Goal: Information Seeking & Learning: Learn about a topic

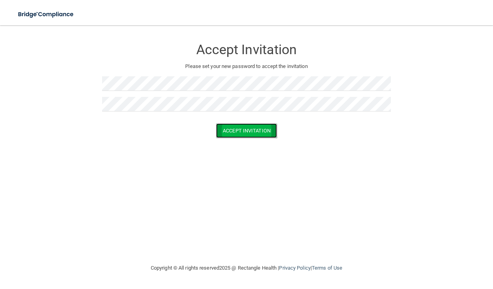
click at [243, 133] on button "Accept Invitation" at bounding box center [246, 130] width 61 height 15
click at [253, 128] on button "Accept Invitation" at bounding box center [246, 130] width 61 height 15
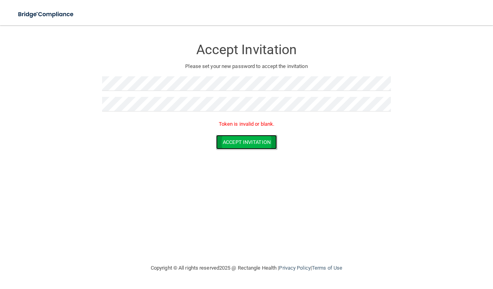
click at [245, 136] on button "Accept Invitation" at bounding box center [246, 142] width 61 height 15
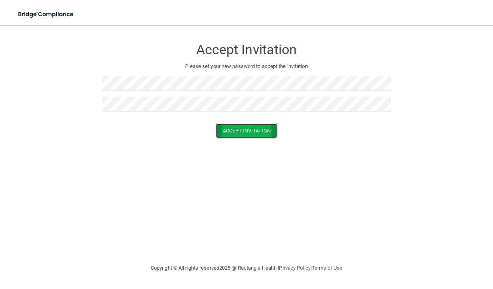
click at [244, 129] on button "Accept Invitation" at bounding box center [246, 130] width 61 height 15
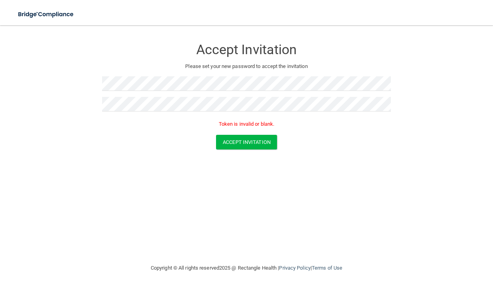
click at [232, 154] on form "Accept Invitation Please set your new password to accept the invitation Token i…" at bounding box center [246, 96] width 461 height 126
click at [234, 149] on button "Accept Invitation" at bounding box center [246, 142] width 61 height 15
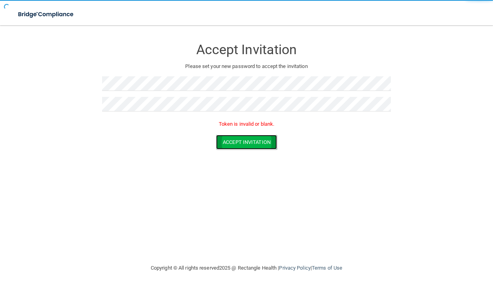
click at [234, 149] on button "Accept Invitation" at bounding box center [246, 142] width 61 height 15
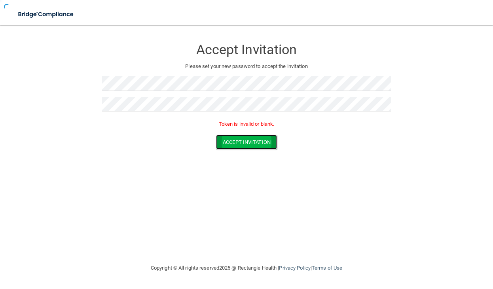
click at [234, 149] on button "Accept Invitation" at bounding box center [246, 142] width 61 height 15
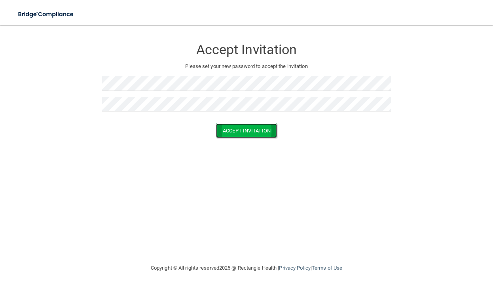
click at [242, 134] on button "Accept Invitation" at bounding box center [246, 130] width 61 height 15
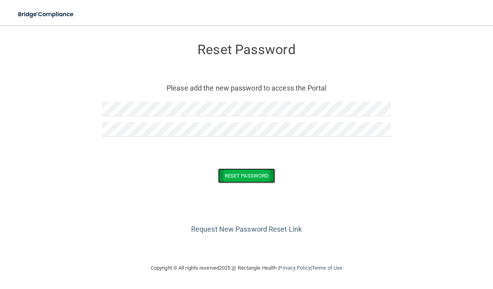
click at [234, 174] on button "Reset Password" at bounding box center [246, 175] width 57 height 15
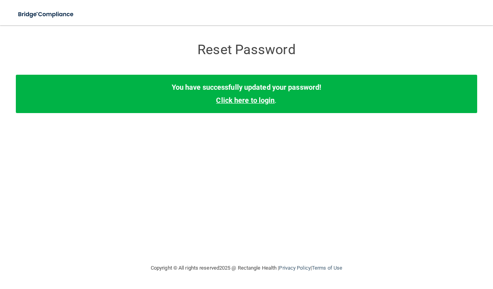
click at [238, 102] on link "Click here to login" at bounding box center [245, 100] width 59 height 8
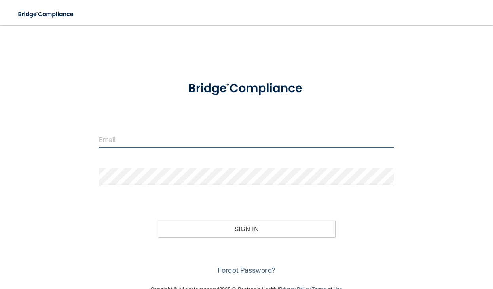
click at [199, 145] on input "email" at bounding box center [246, 139] width 295 height 18
type input "[EMAIL_ADDRESS][DOMAIN_NAME]"
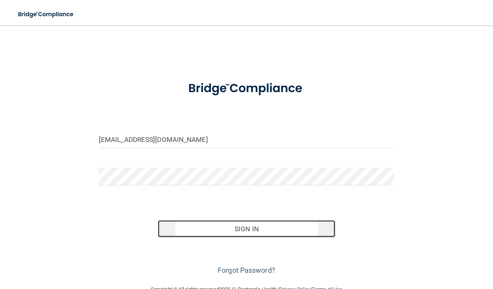
click at [208, 229] on button "Sign In" at bounding box center [246, 228] width 177 height 17
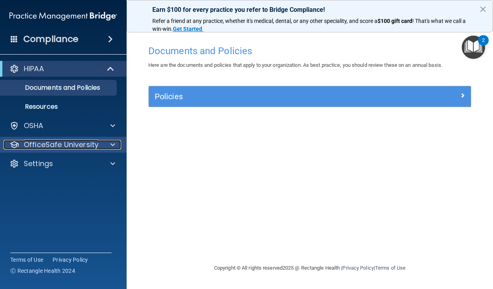
click at [108, 143] on div at bounding box center [112, 144] width 20 height 9
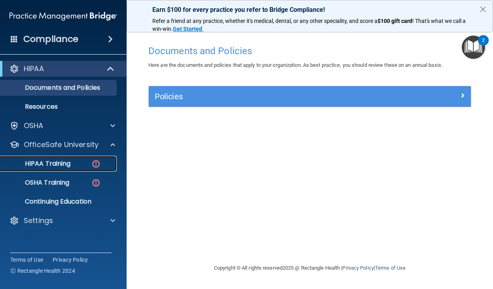
click at [87, 167] on div "HIPAA Training" at bounding box center [59, 164] width 108 height 8
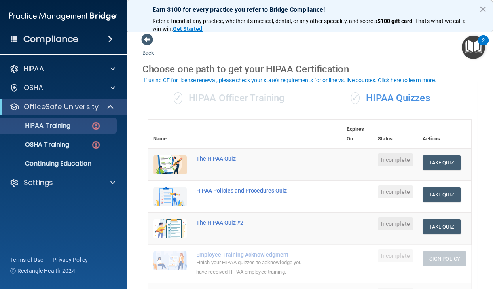
click at [220, 99] on div "✓ HIPAA Officer Training" at bounding box center [228, 99] width 161 height 24
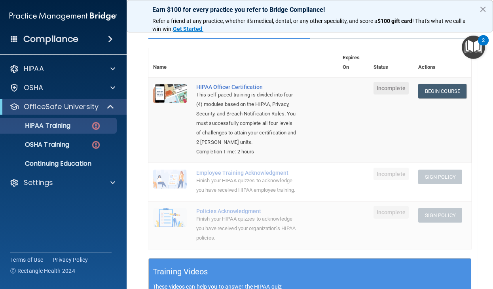
scroll to position [66, 0]
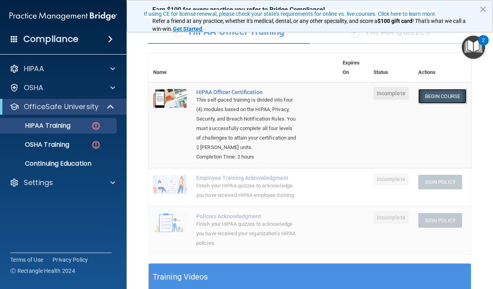
click at [439, 96] on link "Begin Course" at bounding box center [442, 96] width 48 height 15
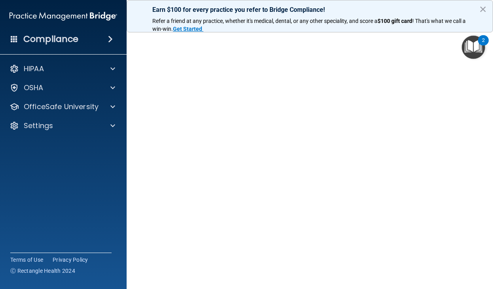
scroll to position [35, 0]
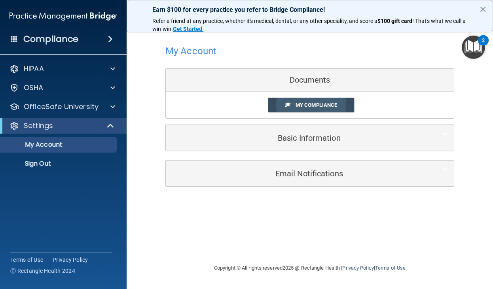
click at [305, 104] on span "My Compliance" at bounding box center [316, 105] width 42 height 6
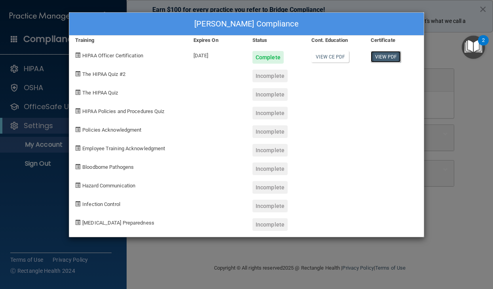
click at [383, 55] on link "View PDF" at bounding box center [385, 56] width 30 height 11
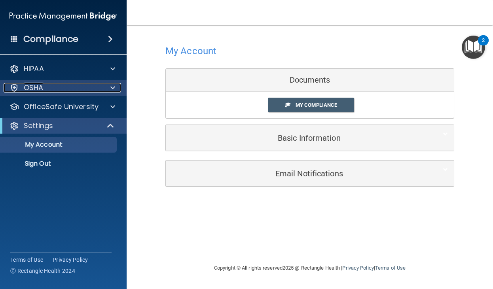
click at [87, 87] on div "OSHA" at bounding box center [53, 87] width 98 height 9
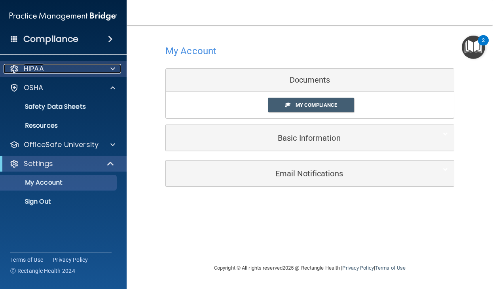
click at [110, 66] on span at bounding box center [112, 68] width 5 height 9
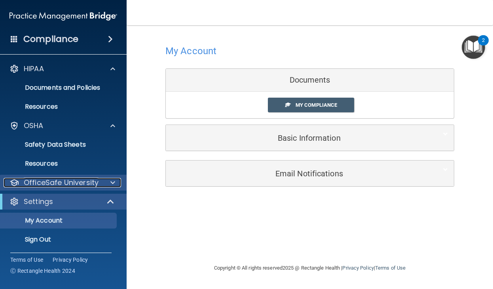
click at [109, 181] on div at bounding box center [112, 182] width 20 height 9
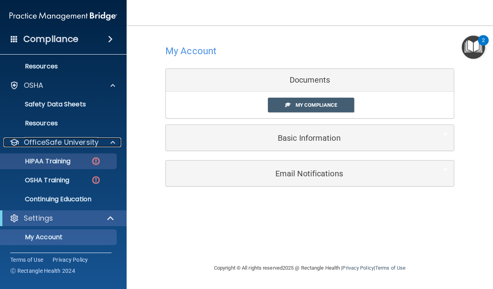
scroll to position [50, 0]
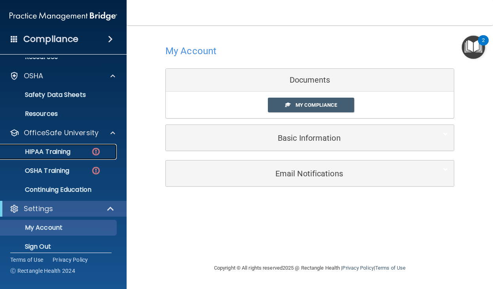
click at [60, 149] on p "HIPAA Training" at bounding box center [37, 152] width 65 height 8
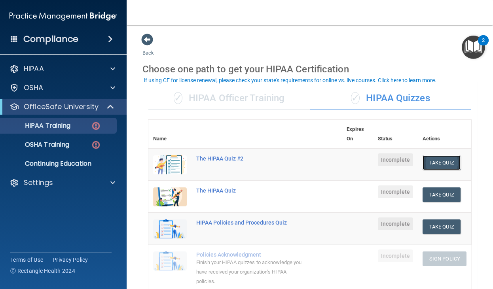
click at [436, 161] on button "Take Quiz" at bounding box center [441, 162] width 38 height 15
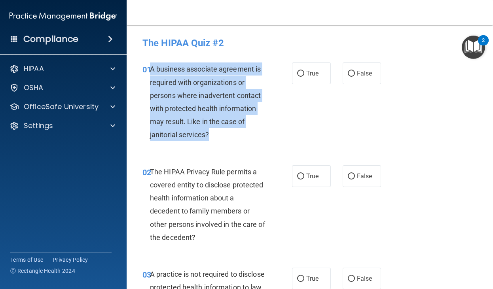
drag, startPoint x: 217, startPoint y: 134, endPoint x: 150, endPoint y: 70, distance: 92.0
click at [150, 70] on div "A business associate agreement is required with organizations or persons where …" at bounding box center [210, 101] width 121 height 79
click at [220, 113] on div "A business associate agreement is required with organizations or persons where …" at bounding box center [210, 101] width 121 height 79
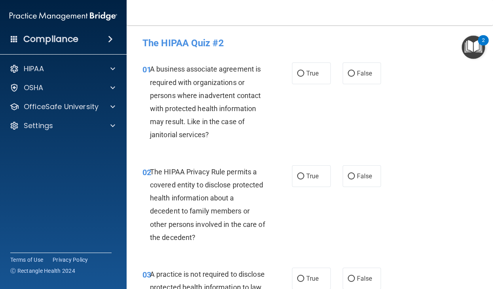
click at [220, 113] on div "A business associate agreement is required with organizations or persons where …" at bounding box center [210, 101] width 121 height 79
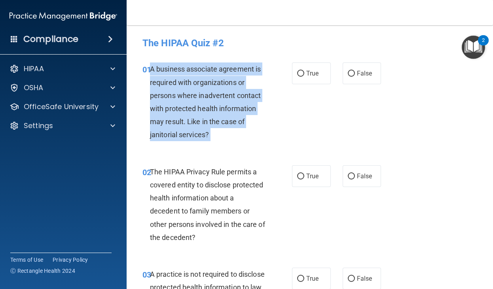
click at [220, 113] on div "A business associate agreement is required with organizations or persons where …" at bounding box center [210, 101] width 121 height 79
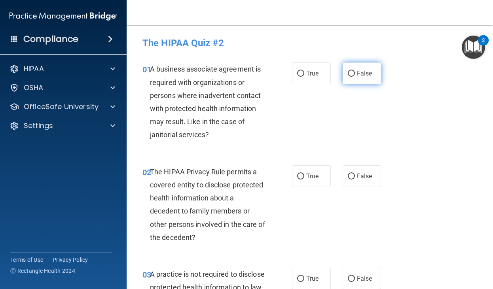
click at [354, 83] on label "False" at bounding box center [361, 73] width 39 height 22
click at [354, 77] on input "False" at bounding box center [350, 74] width 7 height 6
radio input "true"
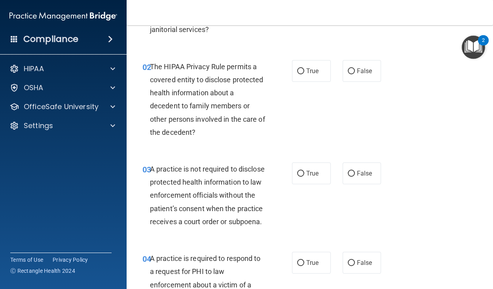
scroll to position [108, 0]
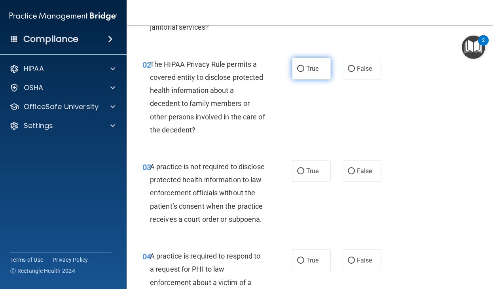
click at [303, 66] on input "True" at bounding box center [300, 69] width 7 height 6
radio input "true"
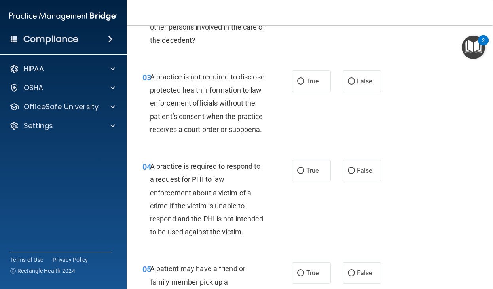
scroll to position [200, 0]
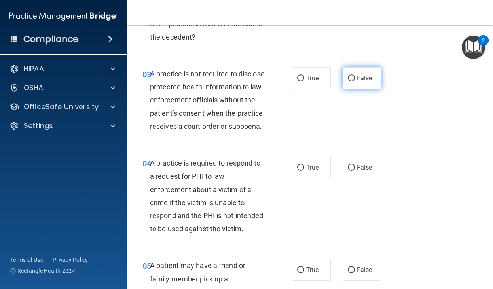
click at [358, 74] on label "False" at bounding box center [361, 78] width 39 height 22
click at [355, 75] on input "False" at bounding box center [350, 78] width 7 height 6
radio input "true"
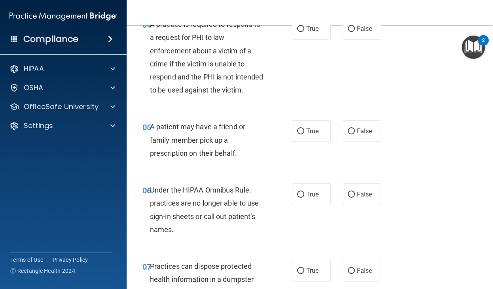
scroll to position [340, 0]
click at [351, 32] on input "False" at bounding box center [350, 29] width 7 height 6
radio input "true"
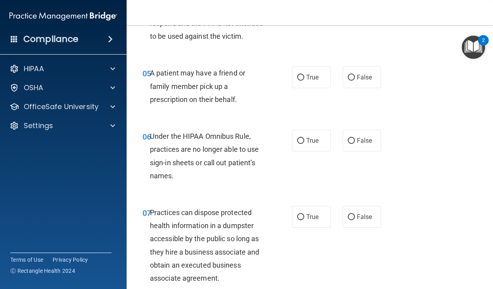
scroll to position [393, 0]
click at [298, 80] on input "True" at bounding box center [300, 77] width 7 height 6
radio input "true"
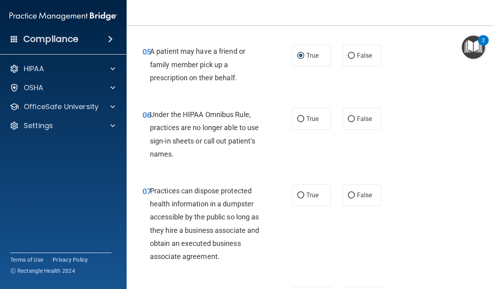
scroll to position [418, 0]
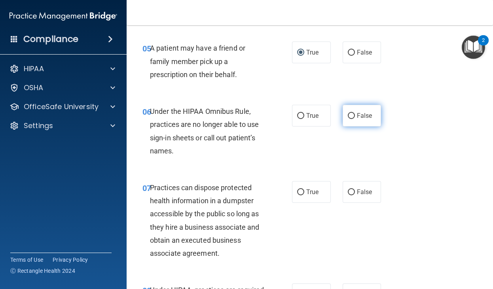
click at [353, 119] on input "False" at bounding box center [350, 116] width 7 height 6
radio input "true"
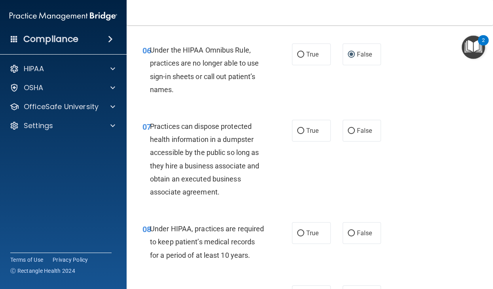
scroll to position [492, 0]
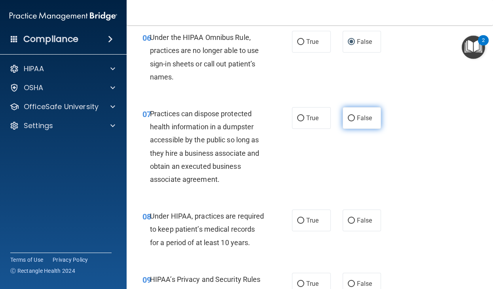
click at [350, 121] on input "False" at bounding box center [350, 118] width 7 height 6
radio input "true"
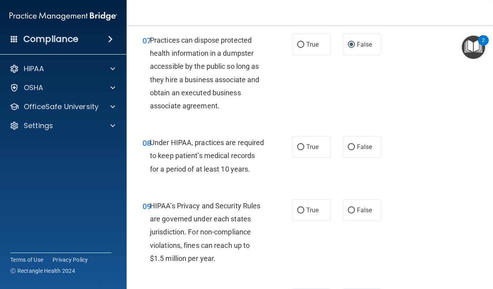
scroll to position [573, 0]
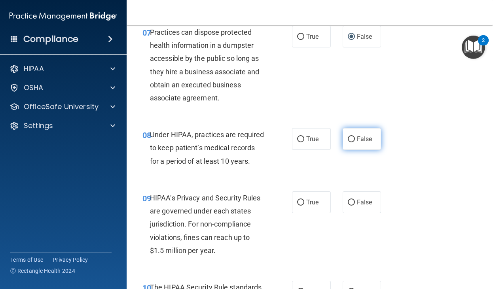
click at [353, 142] on input "False" at bounding box center [350, 139] width 7 height 6
radio input "true"
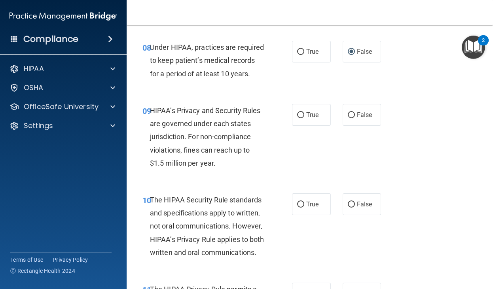
scroll to position [661, 0]
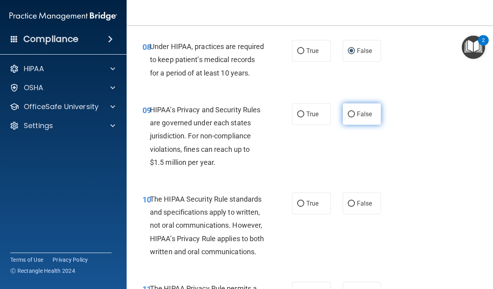
click at [353, 117] on input "False" at bounding box center [350, 114] width 7 height 6
radio input "true"
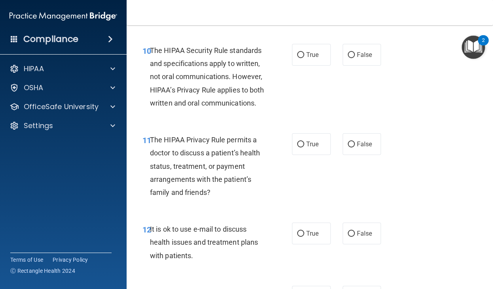
scroll to position [814, 0]
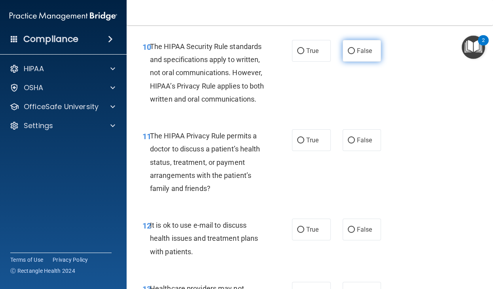
click at [355, 62] on label "False" at bounding box center [361, 51] width 39 height 22
click at [355, 54] on input "False" at bounding box center [350, 51] width 7 height 6
radio input "true"
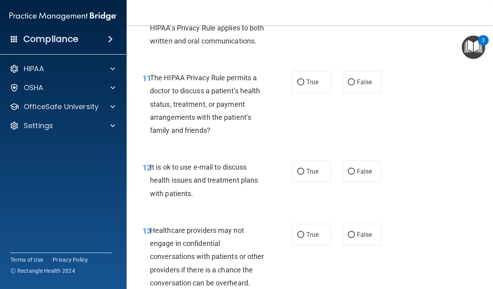
scroll to position [873, 0]
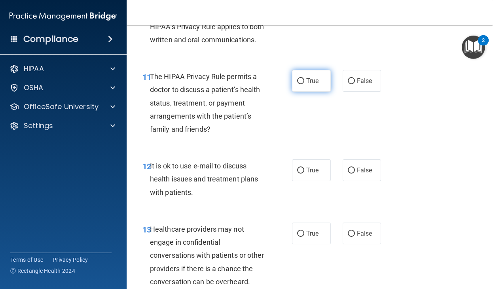
click at [302, 84] on input "True" at bounding box center [300, 81] width 7 height 6
radio input "true"
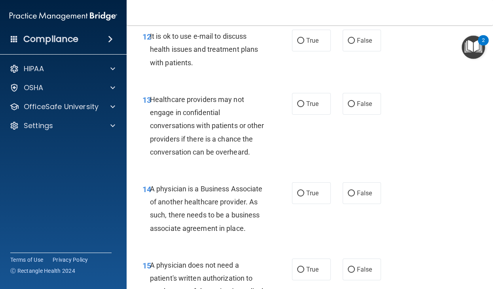
scroll to position [1010, 0]
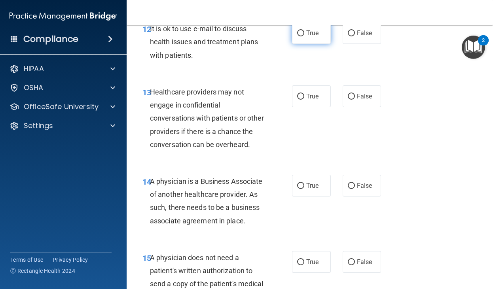
click at [305, 44] on label "True" at bounding box center [311, 33] width 39 height 22
click at [304, 36] on input "True" at bounding box center [300, 33] width 7 height 6
radio input "true"
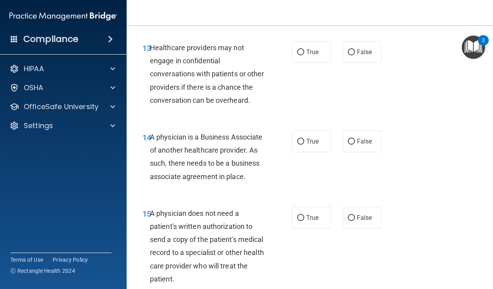
scroll to position [1026, 0]
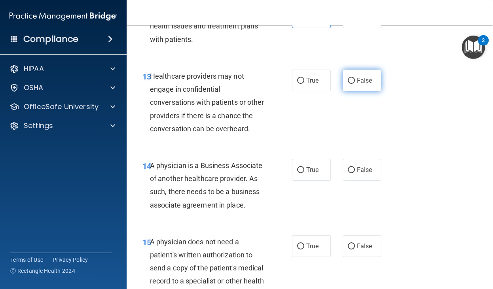
click at [356, 86] on label "False" at bounding box center [361, 81] width 39 height 22
click at [355, 84] on input "False" at bounding box center [350, 81] width 7 height 6
radio input "true"
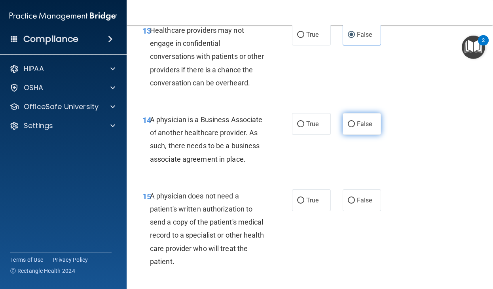
scroll to position [1083, 0]
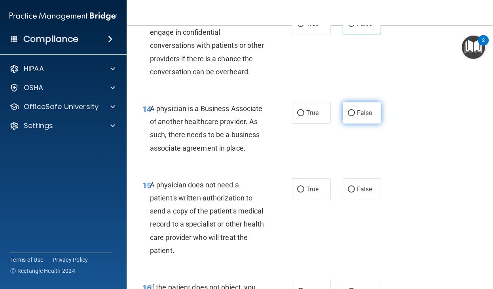
click at [349, 116] on input "False" at bounding box center [350, 113] width 7 height 6
radio input "true"
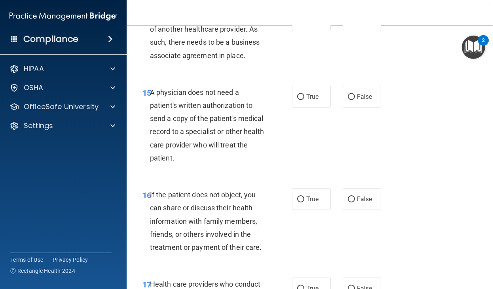
scroll to position [1184, 0]
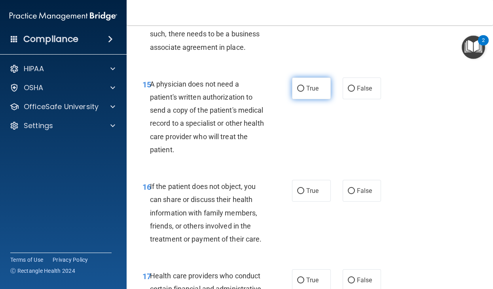
click at [313, 92] on span "True" at bounding box center [312, 89] width 12 height 8
click at [304, 92] on input "True" at bounding box center [300, 89] width 7 height 6
radio input "true"
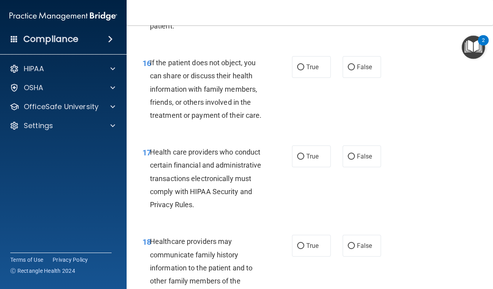
scroll to position [1312, 0]
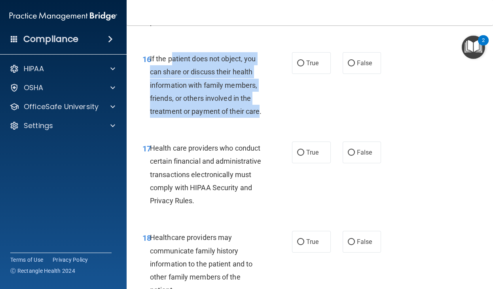
drag, startPoint x: 258, startPoint y: 119, endPoint x: 171, endPoint y: 73, distance: 98.7
click at [171, 73] on div "If the patient does not object, you can share or discuss their health informati…" at bounding box center [210, 85] width 121 height 66
copy span "atient does not object, you can share or discuss their health information with …"
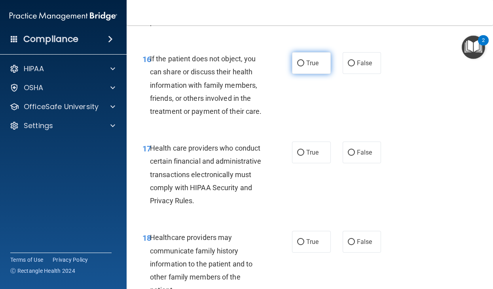
click at [309, 67] on label "True" at bounding box center [311, 63] width 39 height 22
click at [304, 66] on input "True" at bounding box center [300, 63] width 7 height 6
radio input "true"
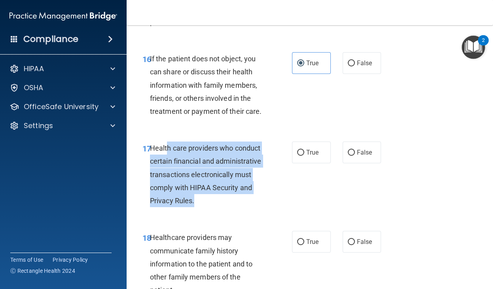
drag, startPoint x: 198, startPoint y: 216, endPoint x: 166, endPoint y: 162, distance: 62.4
click at [166, 162] on div "Health care providers who conduct certain financial and administrative transact…" at bounding box center [210, 175] width 121 height 66
copy span "h care providers who conduct certain financial and administrative transactions …"
click at [300, 156] on input "True" at bounding box center [300, 153] width 7 height 6
radio input "true"
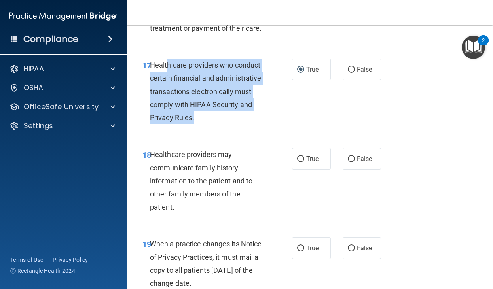
scroll to position [1401, 0]
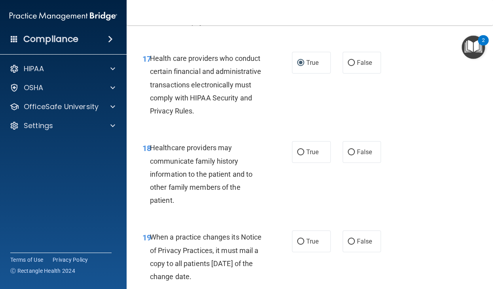
click at [244, 168] on div "Healthcare providers may communicate family history information to the patient …" at bounding box center [210, 174] width 121 height 66
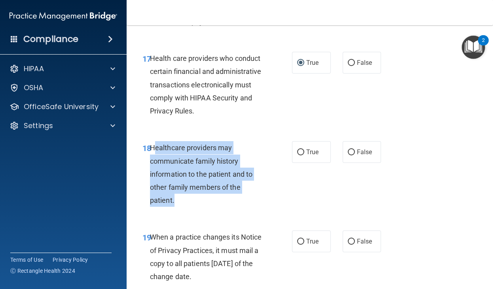
drag, startPoint x: 191, startPoint y: 210, endPoint x: 157, endPoint y: 163, distance: 58.6
click at [157, 163] on div "Healthcare providers may communicate family history information to the patient …" at bounding box center [210, 174] width 121 height 66
copy span "ealthcare providers may communicate family history information to the patient a…"
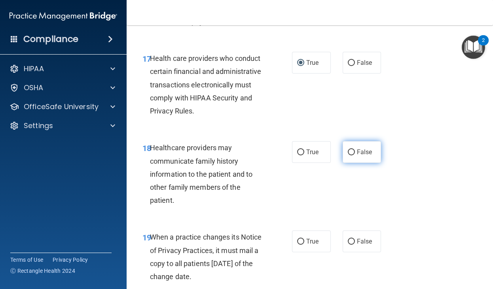
click at [356, 163] on label "False" at bounding box center [361, 152] width 39 height 22
click at [355, 155] on input "False" at bounding box center [350, 152] width 7 height 6
radio input "true"
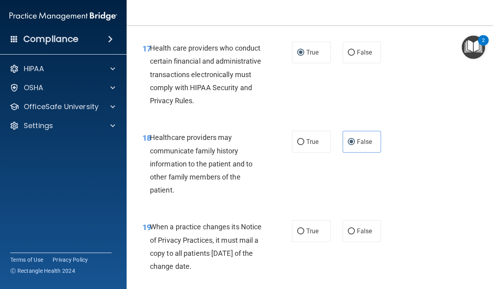
scroll to position [1413, 0]
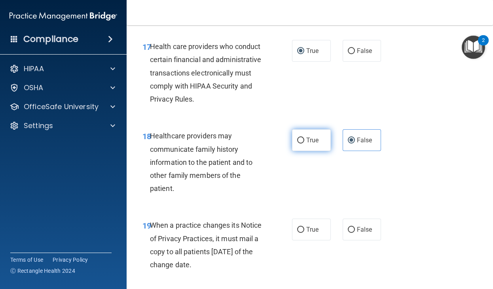
click at [315, 151] on label "True" at bounding box center [311, 140] width 39 height 22
click at [304, 143] on input "True" at bounding box center [300, 141] width 7 height 6
radio input "true"
radio input "false"
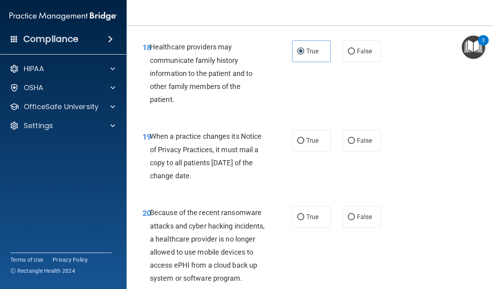
scroll to position [1504, 0]
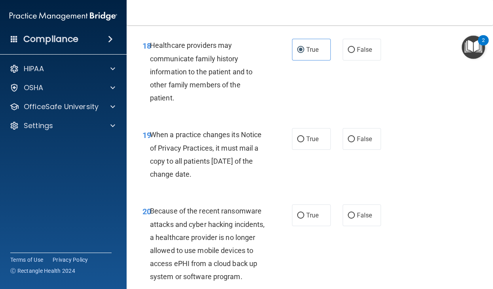
drag, startPoint x: 213, startPoint y: 187, endPoint x: 160, endPoint y: 148, distance: 65.6
click at [160, 148] on div "When a practice changes its Notice of Privacy Practices, it must mail a copy to…" at bounding box center [210, 154] width 121 height 53
copy span "en a practice changes its Notice of Privacy Practices, it must mail a copy to a…"
click at [359, 150] on label "False" at bounding box center [361, 139] width 39 height 22
click at [355, 142] on input "False" at bounding box center [350, 139] width 7 height 6
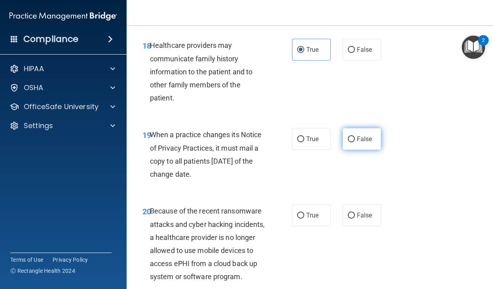
radio input "true"
click at [359, 150] on label "False" at bounding box center [361, 139] width 39 height 22
click at [355, 142] on input "False" at bounding box center [350, 139] width 7 height 6
click at [360, 182] on div "19 When a practice changes its Notice of Privacy Practices, it must mail a copy…" at bounding box center [309, 156] width 346 height 76
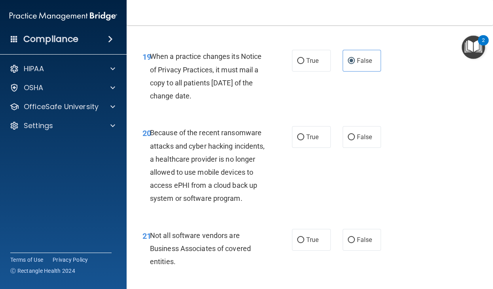
scroll to position [1585, 0]
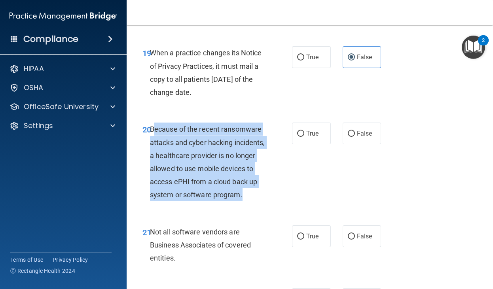
drag, startPoint x: 183, startPoint y: 220, endPoint x: 155, endPoint y: 142, distance: 82.9
click at [155, 142] on div "Because of the recent ransomware attacks and cyber hacking incidents, a healthc…" at bounding box center [210, 162] width 121 height 79
copy span "ecause of the recent ransomware attacks and cyber hacking incidents, a healthca…"
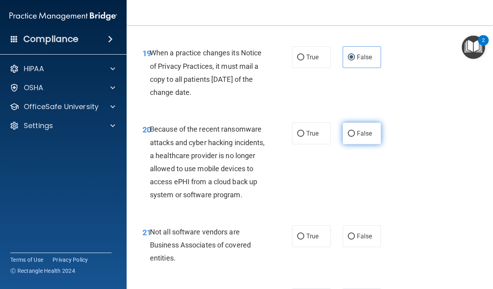
click at [358, 142] on label "False" at bounding box center [361, 134] width 39 height 22
click at [355, 137] on input "False" at bounding box center [350, 134] width 7 height 6
radio input "true"
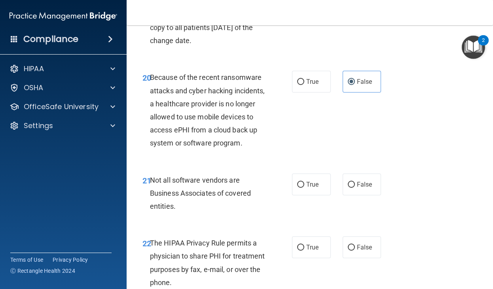
scroll to position [1647, 0]
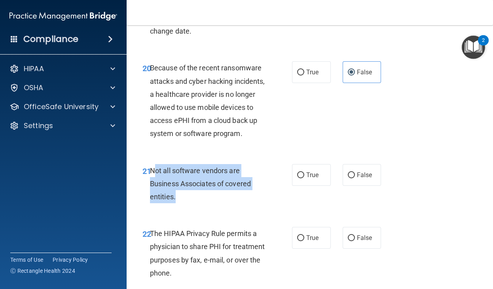
drag, startPoint x: 185, startPoint y: 223, endPoint x: 153, endPoint y: 195, distance: 43.2
click at [153, 195] on div "Not all software vendors are Business Associates of covered entities." at bounding box center [210, 184] width 121 height 40
copy span "ot all software vendors are Business Associates of covered entities."
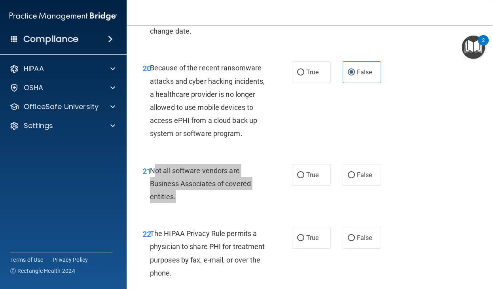
scroll to position [1679, 0]
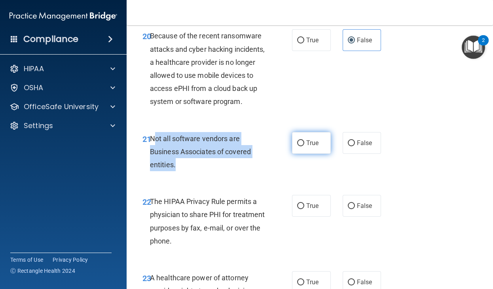
click at [302, 146] on input "True" at bounding box center [300, 143] width 7 height 6
radio input "true"
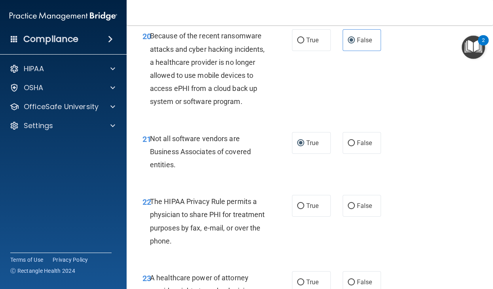
click at [455, 185] on div "21 Not all software vendors are Business Associates of covered entities. True F…" at bounding box center [309, 153] width 346 height 63
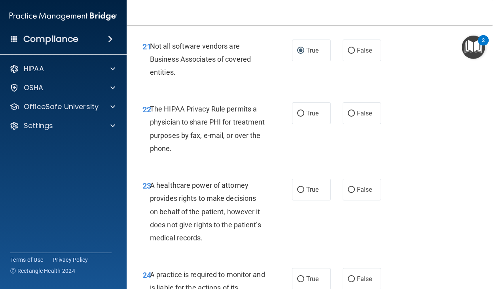
scroll to position [1774, 0]
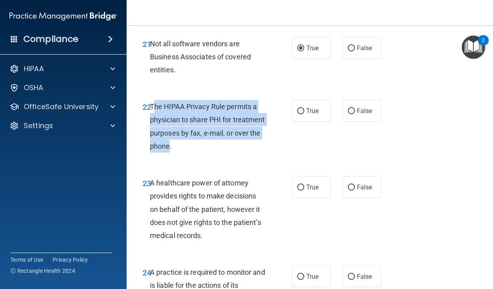
drag, startPoint x: 204, startPoint y: 172, endPoint x: 154, endPoint y: 129, distance: 65.9
click at [154, 129] on span "The HIPAA Privacy Rule permits a physician to share PHI for treatment purposes …" at bounding box center [207, 126] width 115 height 48
copy span "he HIPAA Privacy Rule permits a physician to share PHI for treatment purposes b…"
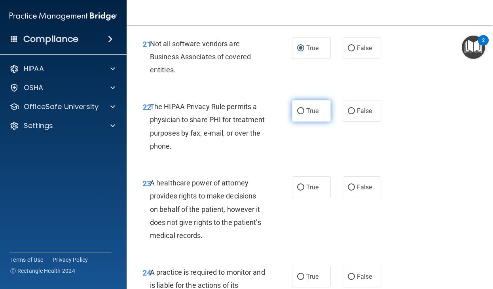
click at [310, 115] on span "True" at bounding box center [312, 111] width 12 height 8
click at [304, 114] on input "True" at bounding box center [300, 111] width 7 height 6
radio input "true"
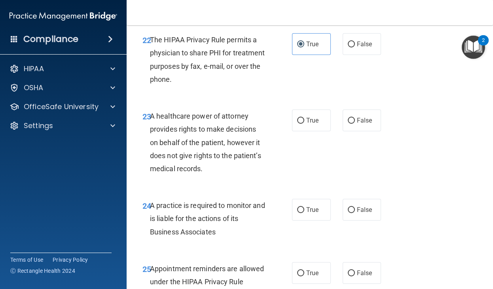
scroll to position [1852, 0]
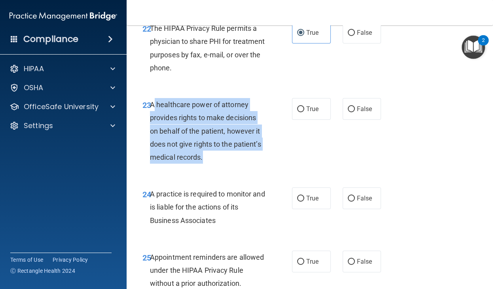
drag, startPoint x: 218, startPoint y: 181, endPoint x: 155, endPoint y: 130, distance: 81.0
click at [155, 130] on div "A healthcare power of attorney provides rights to make decisions on behalf of t…" at bounding box center [210, 131] width 121 height 66
copy span "healthcare power of attorney provides rights to make decisions on behalf of the…"
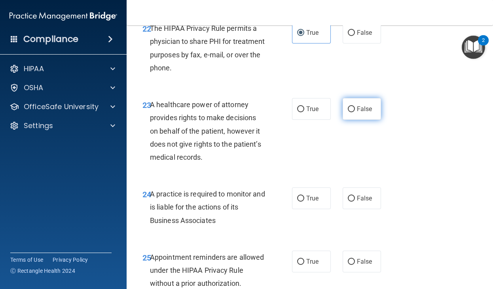
click at [373, 120] on label "False" at bounding box center [361, 109] width 39 height 22
click at [355, 112] on input "False" at bounding box center [350, 109] width 7 height 6
radio input "true"
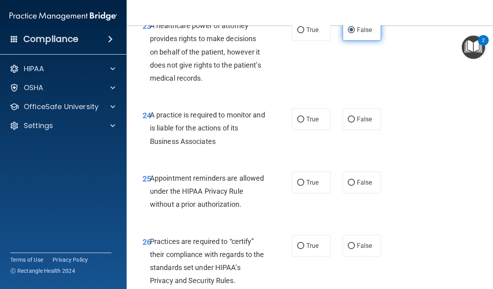
scroll to position [1946, 0]
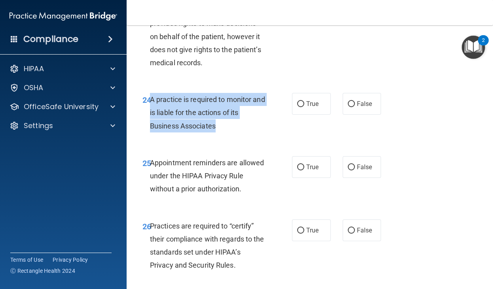
drag, startPoint x: 223, startPoint y: 152, endPoint x: 151, endPoint y: 125, distance: 77.5
click at [151, 125] on div "A practice is required to monitor and is liable for the actions of its Business…" at bounding box center [210, 113] width 121 height 40
copy span "A practice is required to monitor and is liable for the actions of its Business…"
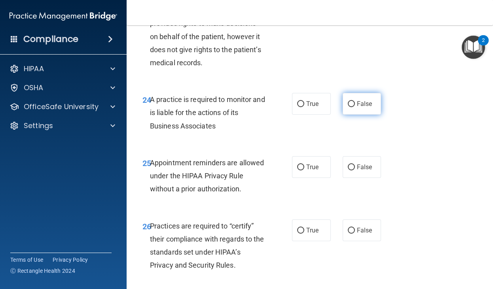
click at [356, 115] on label "False" at bounding box center [361, 104] width 39 height 22
click at [355, 107] on input "False" at bounding box center [350, 104] width 7 height 6
radio input "true"
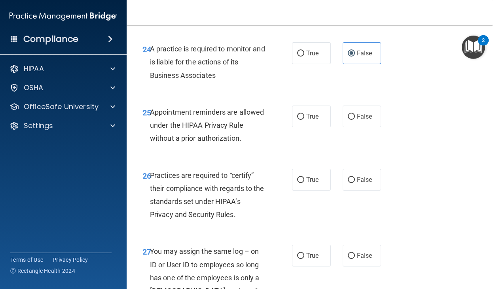
scroll to position [2016, 0]
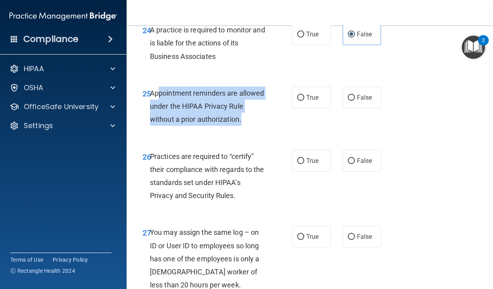
drag, startPoint x: 245, startPoint y: 145, endPoint x: 159, endPoint y: 119, distance: 90.5
click at [159, 119] on div "Appointment reminders are allowed under the HIPAA Privacy Rule without a prior …" at bounding box center [210, 107] width 121 height 40
copy span "pointment reminders are allowed under the HIPAA Privacy Rule without a prior au…"
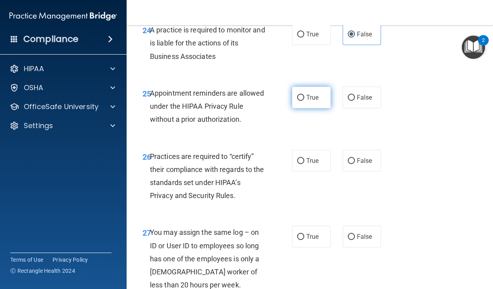
click at [304, 108] on label "True" at bounding box center [311, 98] width 39 height 22
click at [304, 101] on input "True" at bounding box center [300, 98] width 7 height 6
radio input "true"
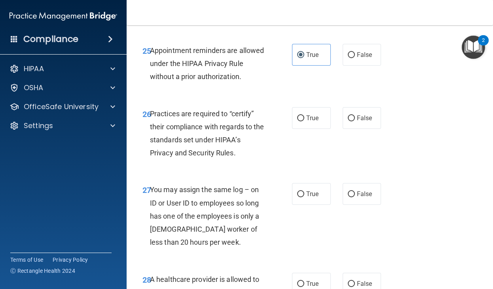
scroll to position [2059, 0]
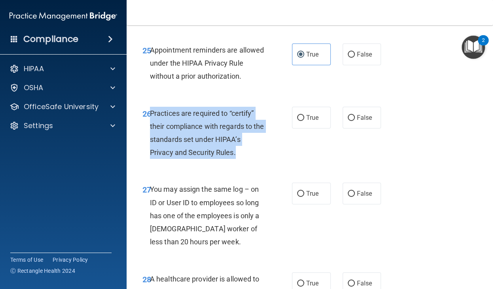
drag, startPoint x: 239, startPoint y: 178, endPoint x: 152, endPoint y: 139, distance: 95.7
click at [152, 139] on div "Practices are required to “certify” their compliance with regards to the standa…" at bounding box center [210, 133] width 121 height 53
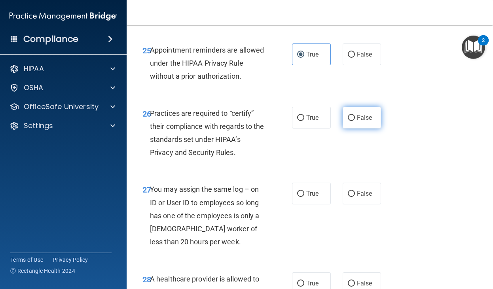
click at [363, 128] on label "False" at bounding box center [361, 118] width 39 height 22
click at [355, 121] on input "False" at bounding box center [350, 118] width 7 height 6
radio input "true"
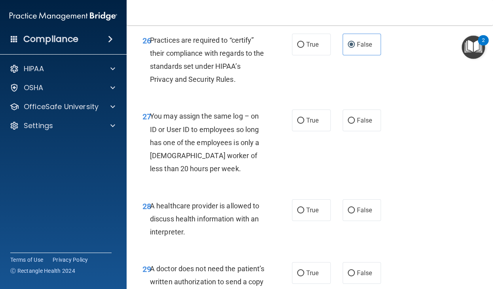
scroll to position [2136, 0]
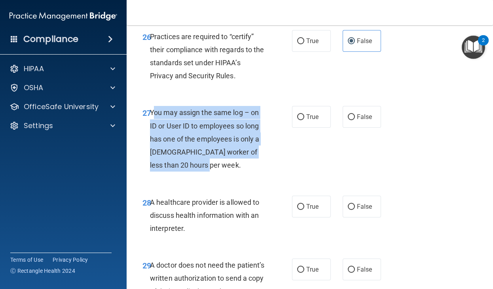
drag, startPoint x: 222, startPoint y: 191, endPoint x: 152, endPoint y: 140, distance: 86.3
click at [152, 140] on div "You may assign the same log – on ID or User ID to employees so long has one of …" at bounding box center [210, 139] width 121 height 66
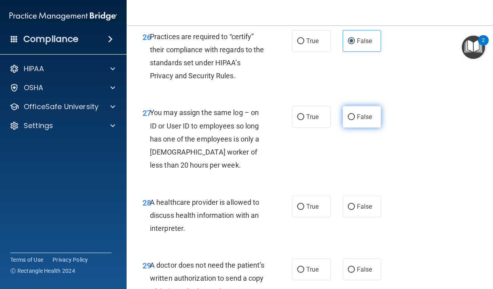
click at [367, 128] on label "False" at bounding box center [361, 117] width 39 height 22
click at [355, 120] on input "False" at bounding box center [350, 117] width 7 height 6
radio input "true"
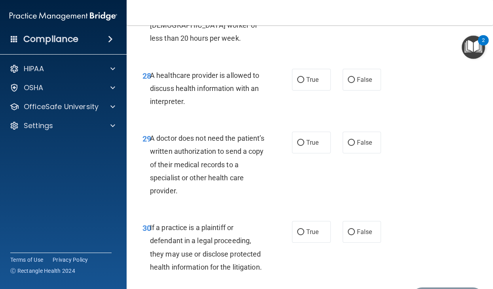
scroll to position [2304, 0]
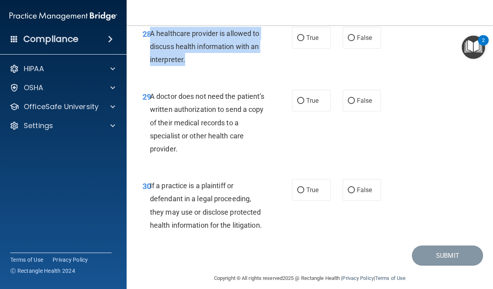
drag, startPoint x: 189, startPoint y: 89, endPoint x: 151, endPoint y: 59, distance: 48.4
click at [151, 59] on div "A healthcare provider is allowed to discuss health information with an interpre…" at bounding box center [210, 47] width 121 height 40
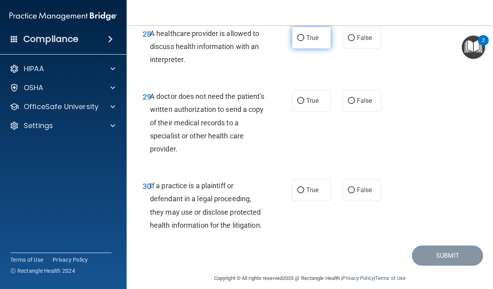
click at [296, 49] on label "True" at bounding box center [311, 38] width 39 height 22
click at [297, 41] on input "True" at bounding box center [300, 38] width 7 height 6
radio input "true"
click at [225, 153] on span "A doctor does not need the patient’s written authorization to send a copy of th…" at bounding box center [207, 122] width 115 height 61
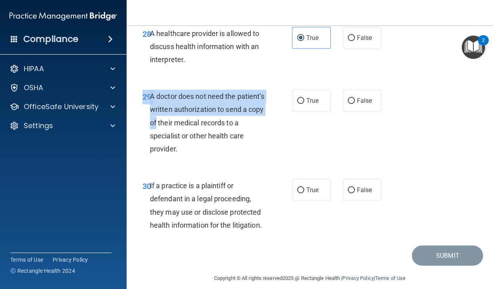
drag, startPoint x: 222, startPoint y: 189, endPoint x: 195, endPoint y: 149, distance: 47.8
click at [195, 149] on div "29 A doctor does not need the patient’s written authorization to send a copy of…" at bounding box center [309, 124] width 346 height 89
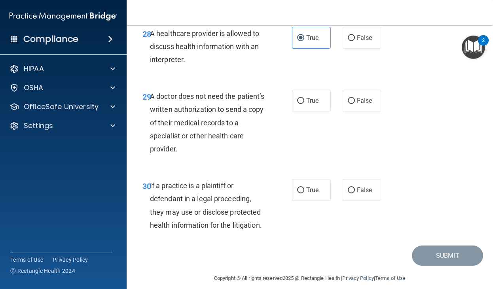
click at [211, 153] on span "A doctor does not need the patient’s written authorization to send a copy of th…" at bounding box center [207, 122] width 115 height 61
drag, startPoint x: 217, startPoint y: 172, endPoint x: 152, endPoint y: 122, distance: 82.1
click at [152, 122] on div "A doctor does not need the patient’s written authorization to send a copy of th…" at bounding box center [210, 123] width 121 height 66
click at [311, 111] on label "True" at bounding box center [311, 101] width 39 height 22
click at [304, 104] on input "True" at bounding box center [300, 101] width 7 height 6
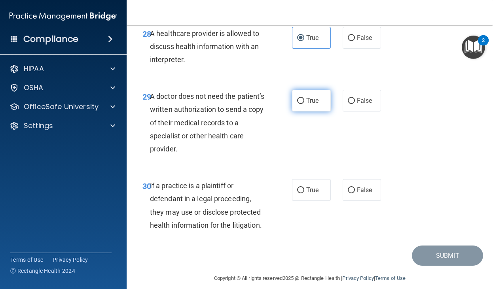
radio input "true"
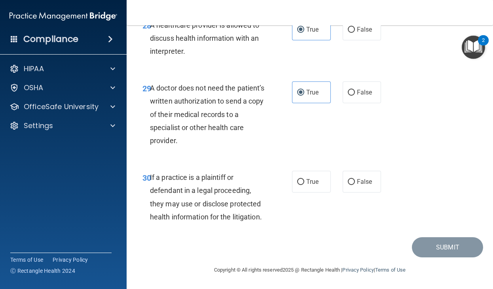
scroll to position [2325, 0]
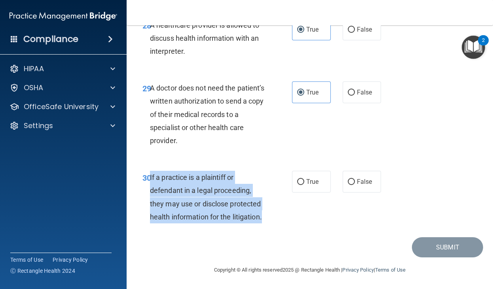
drag, startPoint x: 264, startPoint y: 230, endPoint x: 150, endPoint y: 194, distance: 119.9
click at [150, 194] on div "If a practice is a plaintiff or defendant in a legal proceeding, they may use o…" at bounding box center [210, 197] width 121 height 53
click at [248, 221] on span "If a practice is a plaintiff or defendant in a legal proceeding, they may use o…" at bounding box center [206, 197] width 112 height 48
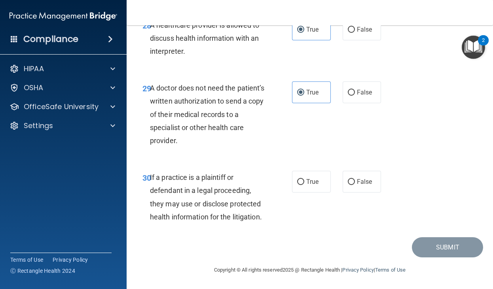
click at [264, 227] on div "30 If a practice is a plaintiff or defendant in a legal proceeding, they may us…" at bounding box center [216, 199] width 173 height 57
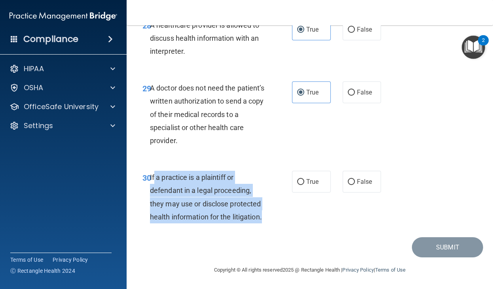
drag, startPoint x: 266, startPoint y: 231, endPoint x: 154, endPoint y: 196, distance: 117.5
click at [154, 196] on div "If a practice is a plaintiff or defendant in a legal proceeding, they may use o…" at bounding box center [210, 197] width 121 height 53
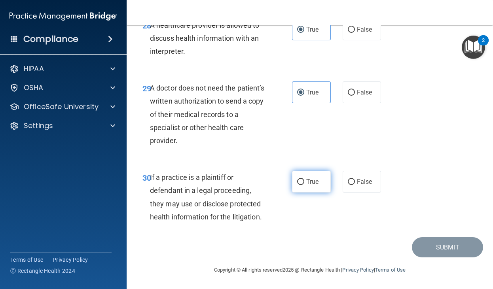
click at [303, 188] on label "True" at bounding box center [311, 182] width 39 height 22
click at [303, 185] on input "True" at bounding box center [300, 182] width 7 height 6
radio input "true"
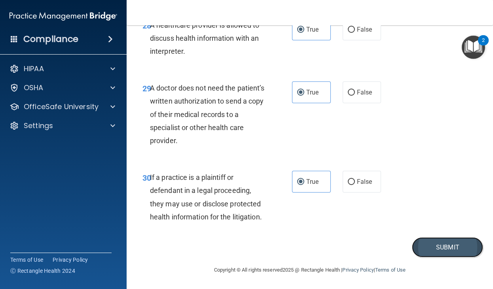
click at [442, 257] on button "Submit" at bounding box center [446, 247] width 71 height 20
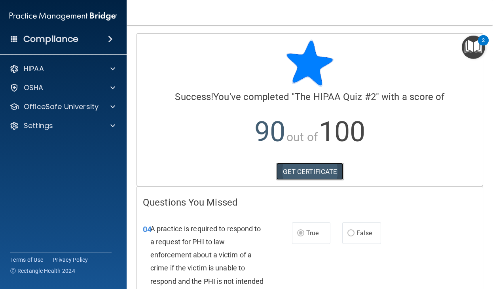
click at [315, 169] on link "GET CERTIFICATE" at bounding box center [310, 171] width 68 height 17
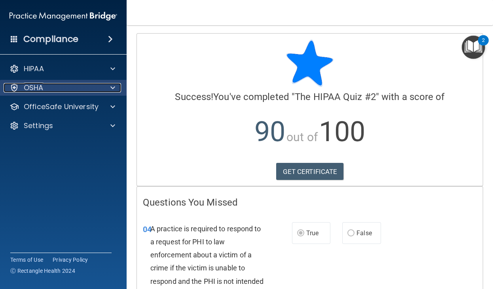
click at [98, 83] on div "OSHA" at bounding box center [53, 87] width 98 height 9
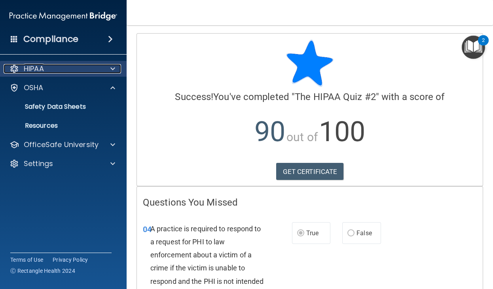
click at [109, 72] on div at bounding box center [112, 68] width 20 height 9
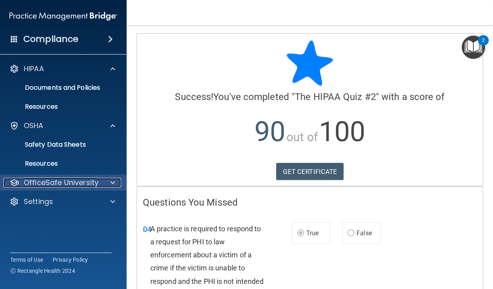
click at [103, 186] on div at bounding box center [112, 182] width 20 height 9
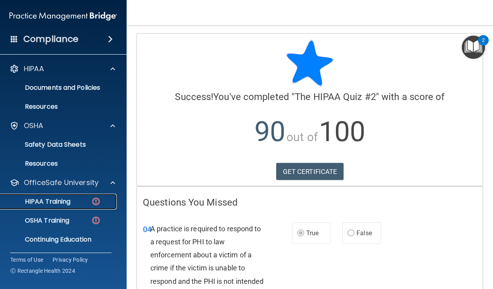
click at [95, 202] on img at bounding box center [96, 201] width 10 height 10
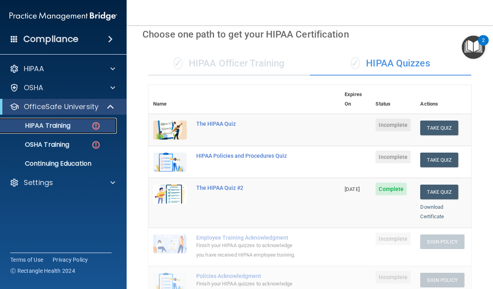
scroll to position [30, 0]
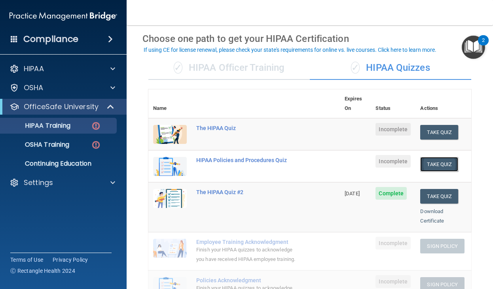
click at [441, 157] on button "Take Quiz" at bounding box center [439, 164] width 38 height 15
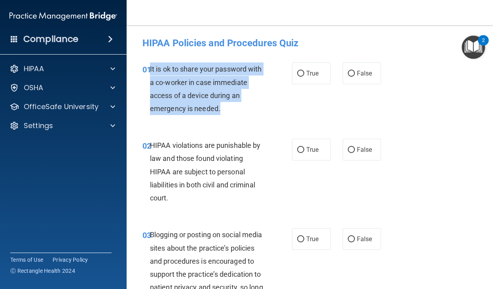
drag, startPoint x: 223, startPoint y: 111, endPoint x: 151, endPoint y: 67, distance: 84.5
click at [151, 67] on div "It is ok to share your password with a co-worker in case immediate access of a …" at bounding box center [210, 88] width 121 height 53
click at [219, 93] on span "It is ok to share your password with a co-worker in case immediate access of a …" at bounding box center [206, 89] width 112 height 48
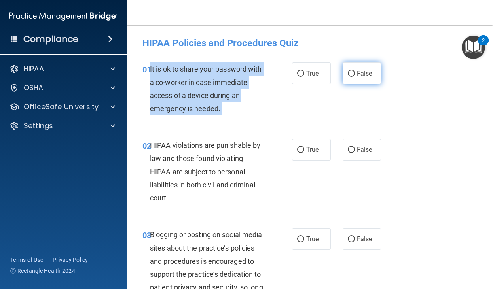
click at [351, 75] on input "False" at bounding box center [350, 74] width 7 height 6
radio input "true"
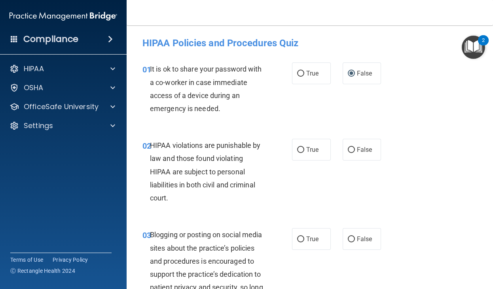
click at [188, 189] on div "HIPAA violations are punishable by law and those found violating HIPAA are subj…" at bounding box center [210, 172] width 121 height 66
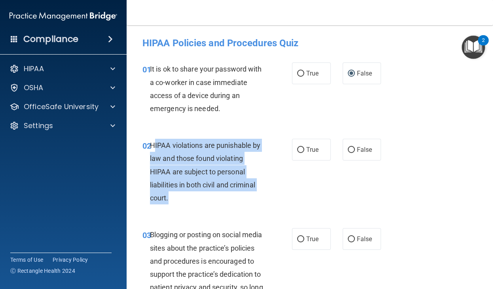
drag, startPoint x: 177, startPoint y: 202, endPoint x: 155, endPoint y: 140, distance: 66.2
click at [155, 140] on div "HIPAA violations are punishable by law and those found violating HIPAA are subj…" at bounding box center [210, 172] width 121 height 66
click at [351, 151] on input "False" at bounding box center [350, 150] width 7 height 6
radio input "true"
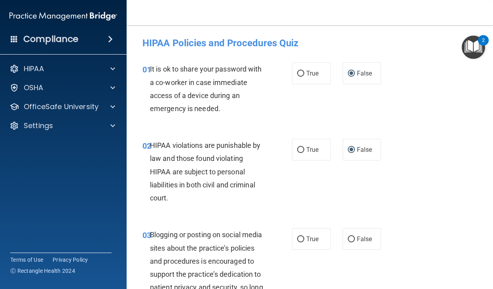
click at [406, 170] on div "02 HIPAA violations are punishable by law and those found violating HIPAA are s…" at bounding box center [309, 173] width 346 height 89
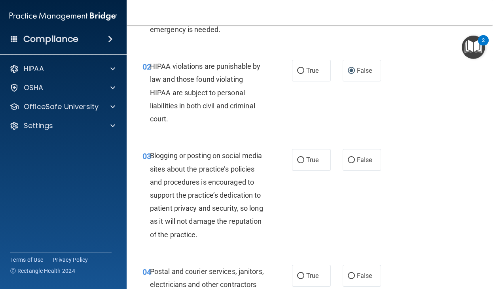
scroll to position [82, 0]
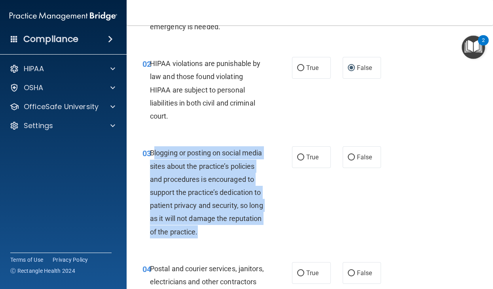
drag, startPoint x: 200, startPoint y: 229, endPoint x: 154, endPoint y: 147, distance: 94.2
click at [154, 147] on div "Blogging or posting on social media sites about the practice’s policies and pro…" at bounding box center [210, 192] width 121 height 92
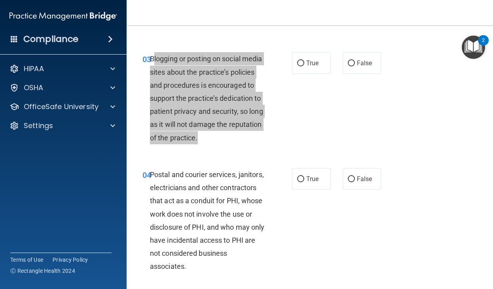
scroll to position [176, 0]
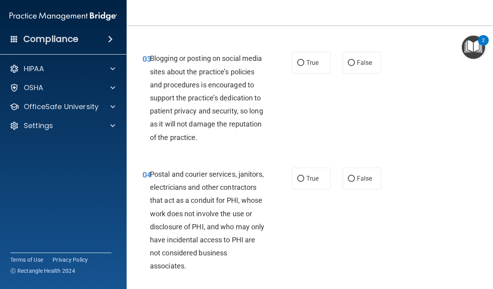
click at [357, 74] on div "03 Blogging or posting on social media sites about the practice’s policies and …" at bounding box center [309, 100] width 346 height 116
click at [357, 67] on label "False" at bounding box center [361, 63] width 39 height 22
click at [355, 66] on input "False" at bounding box center [350, 63] width 7 height 6
radio input "true"
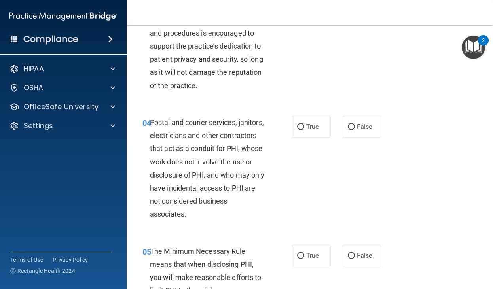
scroll to position [236, 0]
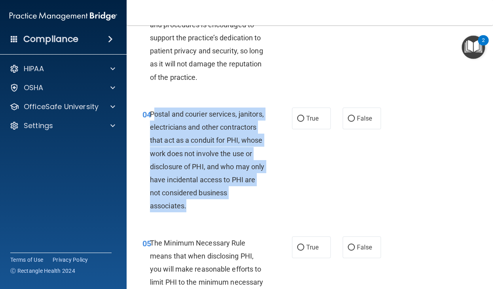
drag, startPoint x: 223, startPoint y: 201, endPoint x: 153, endPoint y: 114, distance: 111.4
click at [153, 114] on div "Postal and courier services, janitors, electricians and other contractors that …" at bounding box center [210, 160] width 121 height 105
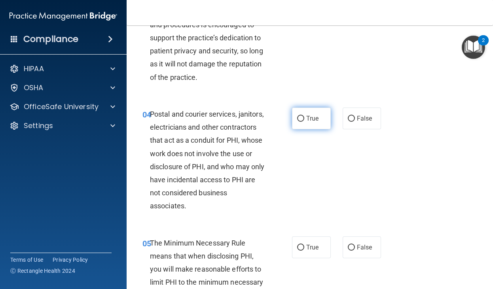
click at [296, 110] on label "True" at bounding box center [311, 119] width 39 height 22
click at [297, 116] on input "True" at bounding box center [300, 119] width 7 height 6
radio input "true"
click at [301, 122] on label "True" at bounding box center [311, 119] width 39 height 22
click at [301, 122] on input "True" at bounding box center [300, 119] width 7 height 6
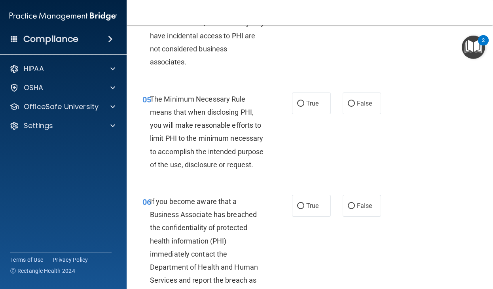
scroll to position [404, 0]
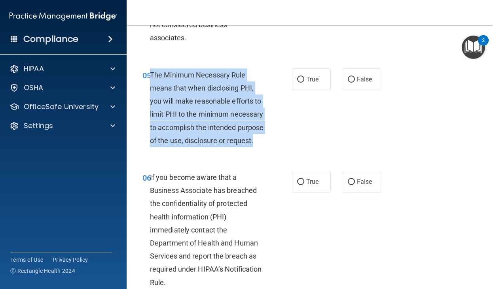
drag, startPoint x: 258, startPoint y: 139, endPoint x: 151, endPoint y: 75, distance: 124.7
click at [151, 75] on div "The Minimum Necessary Rule means that when disclosing PHI, you will make reason…" at bounding box center [210, 107] width 121 height 79
click at [300, 78] on input "True" at bounding box center [300, 80] width 7 height 6
radio input "true"
click at [300, 78] on input "True" at bounding box center [300, 80] width 7 height 6
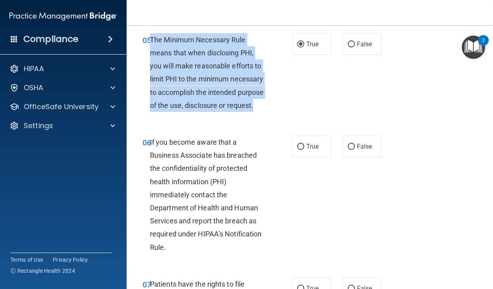
scroll to position [440, 0]
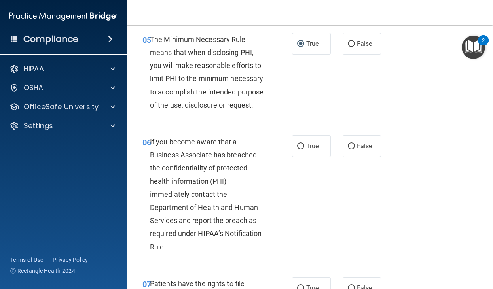
click at [205, 244] on div "If you become aware that a Business Associate has breached the confidentiality …" at bounding box center [210, 194] width 121 height 118
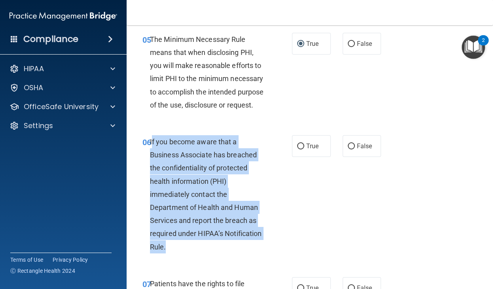
drag, startPoint x: 180, startPoint y: 242, endPoint x: 152, endPoint y: 145, distance: 101.1
click at [152, 145] on div "If you become aware that a Business Associate has breached the confidentiality …" at bounding box center [210, 194] width 121 height 118
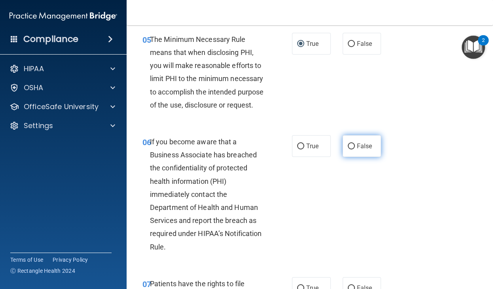
click at [368, 141] on label "False" at bounding box center [361, 146] width 39 height 22
click at [355, 143] on input "False" at bounding box center [350, 146] width 7 height 6
radio input "true"
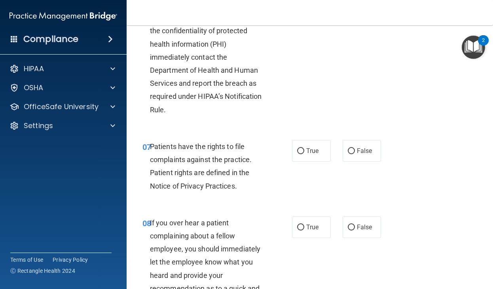
scroll to position [583, 0]
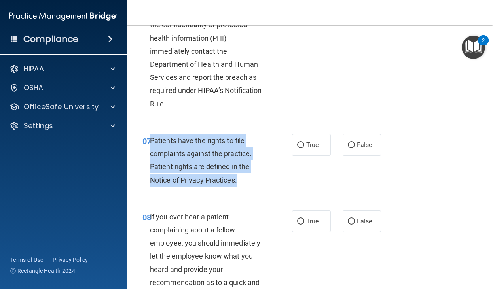
drag, startPoint x: 245, startPoint y: 183, endPoint x: 151, endPoint y: 140, distance: 104.4
click at [151, 140] on div "Patients have the rights to file complaints against the practice. Patient right…" at bounding box center [210, 160] width 121 height 53
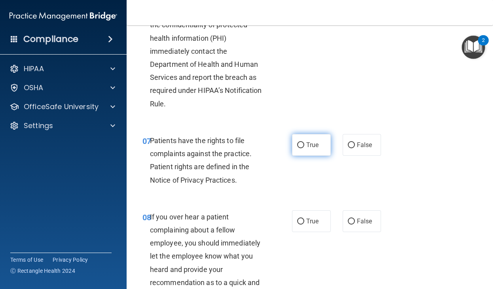
click at [301, 140] on label "True" at bounding box center [311, 145] width 39 height 22
click at [301, 142] on input "True" at bounding box center [300, 145] width 7 height 6
radio input "true"
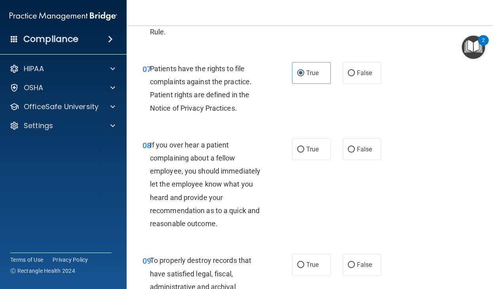
scroll to position [657, 0]
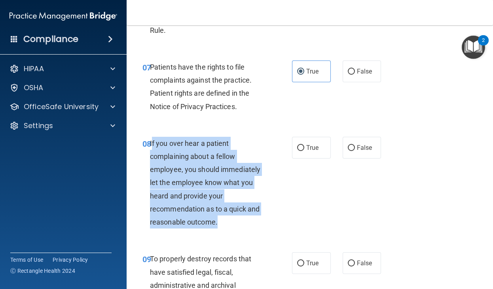
drag, startPoint x: 217, startPoint y: 221, endPoint x: 153, endPoint y: 145, distance: 99.2
click at [153, 145] on div "If you over hear a patient complaining about a fellow employee, you should imme…" at bounding box center [210, 183] width 121 height 92
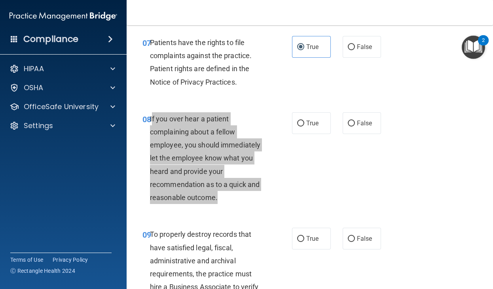
scroll to position [682, 0]
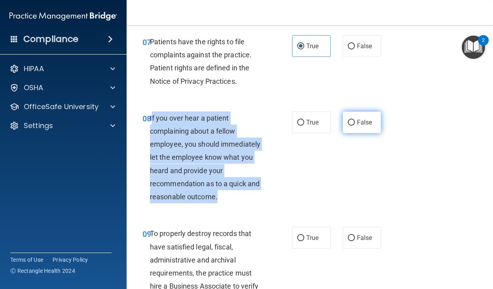
click at [355, 122] on label "False" at bounding box center [361, 122] width 39 height 22
click at [355, 122] on input "False" at bounding box center [350, 123] width 7 height 6
radio input "true"
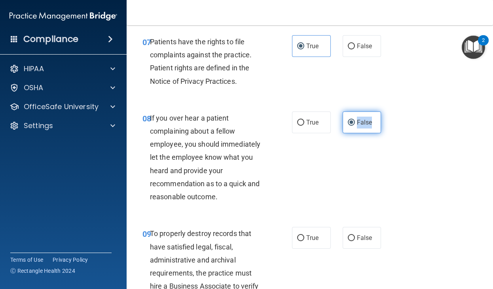
click at [355, 122] on label "False" at bounding box center [361, 122] width 39 height 22
click at [355, 122] on input "False" at bounding box center [350, 123] width 7 height 6
click at [340, 179] on div "08 If you over hear a patient complaining about a fellow employee, you should i…" at bounding box center [309, 160] width 346 height 116
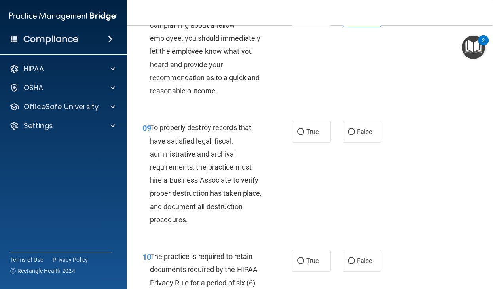
scroll to position [789, 0]
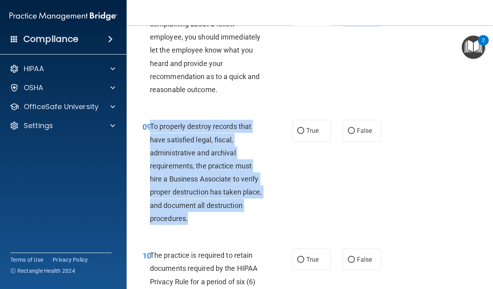
drag, startPoint x: 194, startPoint y: 216, endPoint x: 150, endPoint y: 125, distance: 101.1
click at [150, 125] on div "To properly destroy records that have satisfied legal, fiscal, administrative a…" at bounding box center [210, 172] width 121 height 105
click at [352, 133] on input "False" at bounding box center [350, 131] width 7 height 6
radio input "true"
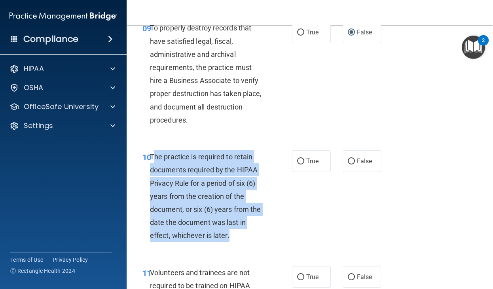
drag, startPoint x: 231, startPoint y: 235, endPoint x: 153, endPoint y: 155, distance: 111.8
click at [153, 155] on div "The practice is required to retain documents required by the HIPAA Privacy Rule…" at bounding box center [210, 196] width 121 height 92
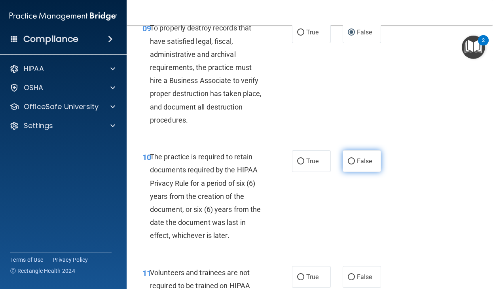
click at [363, 162] on span "False" at bounding box center [364, 161] width 15 height 8
click at [355, 162] on input "False" at bounding box center [350, 162] width 7 height 6
radio input "true"
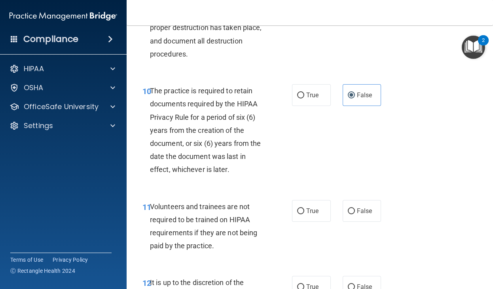
scroll to position [1014, 0]
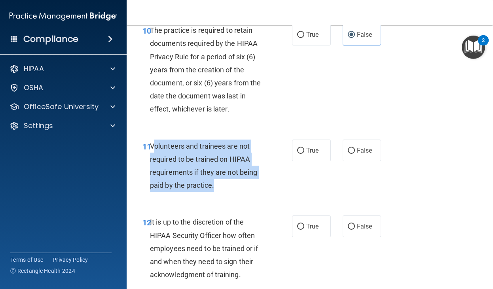
drag, startPoint x: 216, startPoint y: 194, endPoint x: 153, endPoint y: 144, distance: 80.7
click at [153, 144] on div "11 Volunteers and trainees are not required to be trained on HIPAA requirements…" at bounding box center [216, 168] width 173 height 57
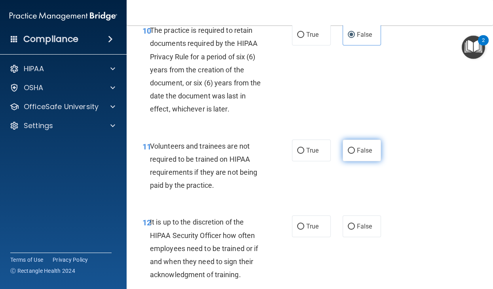
click at [355, 158] on label "False" at bounding box center [361, 151] width 39 height 22
click at [355, 154] on input "False" at bounding box center [350, 151] width 7 height 6
radio input "true"
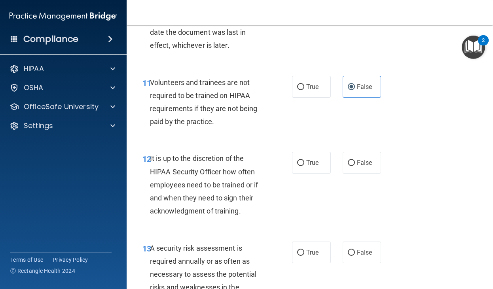
scroll to position [1089, 0]
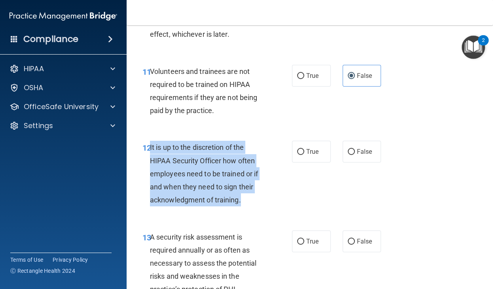
drag, startPoint x: 245, startPoint y: 200, endPoint x: 150, endPoint y: 148, distance: 107.7
click at [150, 148] on div "It is up to the discretion of the HIPAA Security Officer how often employees ne…" at bounding box center [210, 174] width 121 height 66
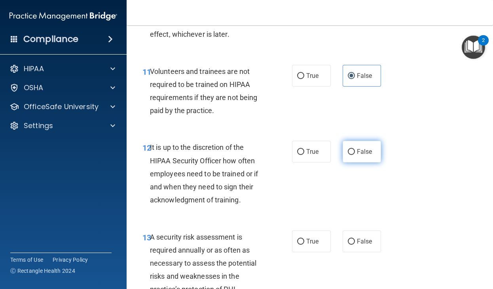
click at [359, 155] on span "False" at bounding box center [364, 152] width 15 height 8
click at [355, 155] on input "False" at bounding box center [350, 152] width 7 height 6
radio input "true"
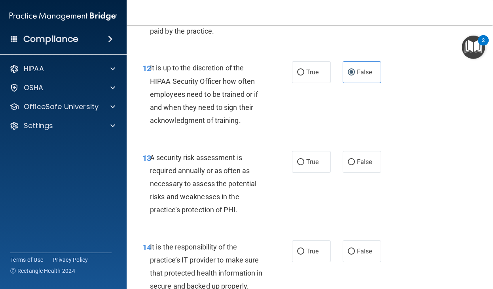
scroll to position [1169, 0]
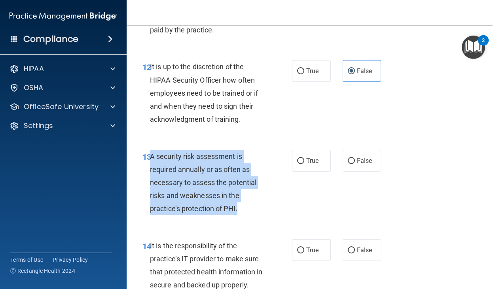
drag, startPoint x: 246, startPoint y: 212, endPoint x: 151, endPoint y: 155, distance: 111.5
click at [151, 155] on div "A security risk assessment is required annually or as often as necessary to ass…" at bounding box center [210, 183] width 121 height 66
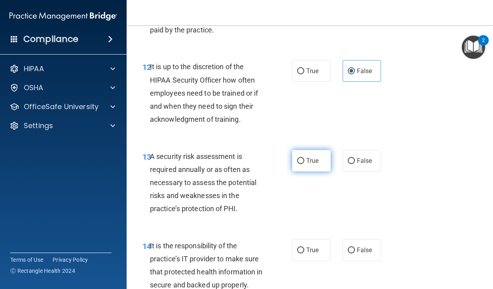
click at [303, 151] on label "True" at bounding box center [311, 161] width 39 height 22
click at [303, 158] on input "True" at bounding box center [300, 161] width 7 height 6
radio input "true"
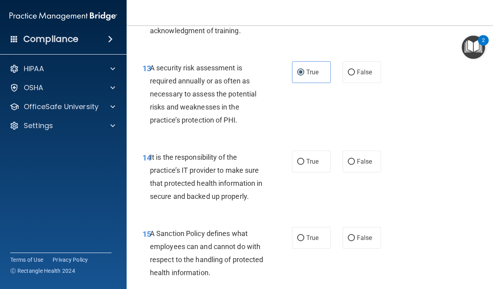
scroll to position [1258, 0]
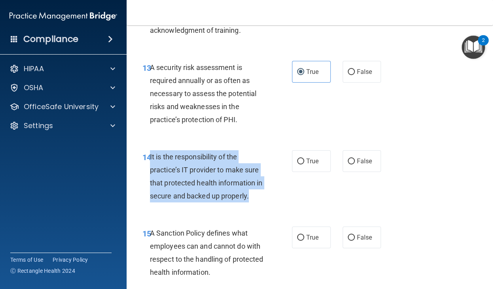
drag, startPoint x: 254, startPoint y: 196, endPoint x: 150, endPoint y: 152, distance: 112.8
click at [150, 152] on div "It is the responsibility of the practice’s IT provider to make sure that protec…" at bounding box center [210, 176] width 121 height 53
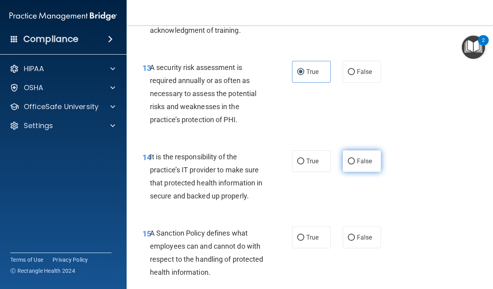
click at [359, 162] on span "False" at bounding box center [364, 161] width 15 height 8
click at [355, 162] on input "False" at bounding box center [350, 162] width 7 height 6
radio input "true"
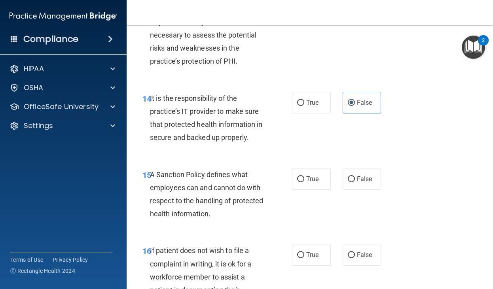
scroll to position [1321, 0]
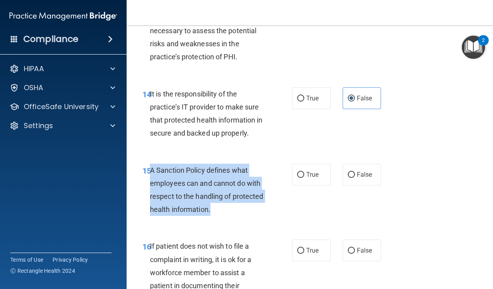
drag, startPoint x: 218, startPoint y: 210, endPoint x: 151, endPoint y: 173, distance: 76.4
click at [151, 173] on div "A Sanction Policy defines what employees can and cannot do with respect to the …" at bounding box center [210, 190] width 121 height 53
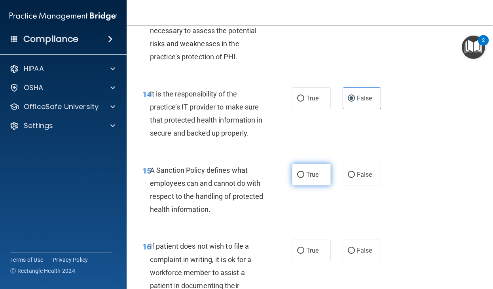
click at [304, 172] on label "True" at bounding box center [311, 175] width 39 height 22
click at [304, 172] on input "True" at bounding box center [300, 175] width 7 height 6
radio input "true"
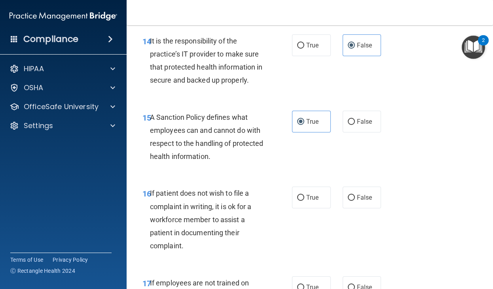
scroll to position [1394, 0]
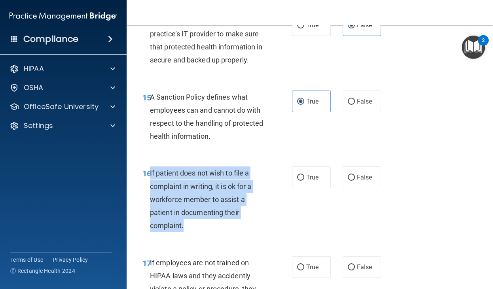
drag, startPoint x: 190, startPoint y: 225, endPoint x: 151, endPoint y: 176, distance: 62.4
click at [151, 176] on div "If patient does not wish to file a complaint in writing, it is ok for a workfor…" at bounding box center [210, 199] width 121 height 66
click at [302, 179] on input "True" at bounding box center [300, 178] width 7 height 6
radio input "true"
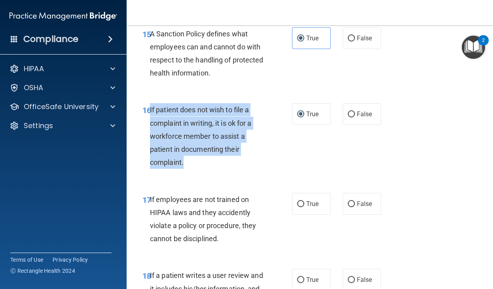
scroll to position [1458, 0]
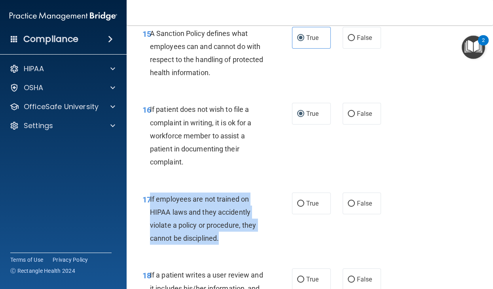
drag, startPoint x: 220, startPoint y: 238, endPoint x: 150, endPoint y: 197, distance: 81.3
click at [150, 197] on div "If employees are not trained on HIPAA laws and they accidently violate a policy…" at bounding box center [210, 218] width 121 height 53
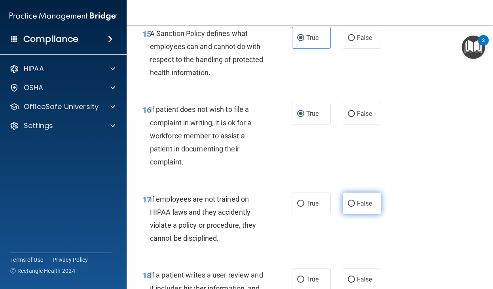
click at [368, 207] on label "False" at bounding box center [361, 203] width 39 height 22
click at [355, 207] on input "False" at bounding box center [350, 204] width 7 height 6
radio input "true"
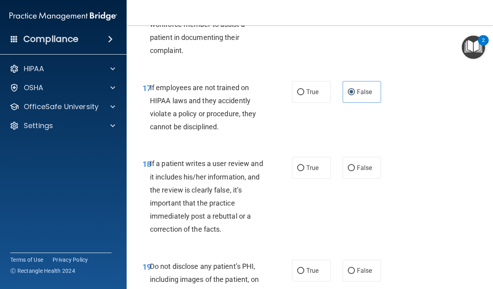
scroll to position [1572, 0]
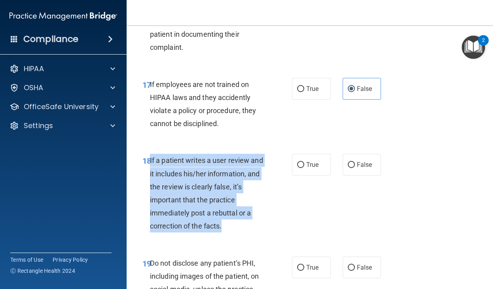
drag, startPoint x: 228, startPoint y: 225, endPoint x: 150, endPoint y: 163, distance: 99.6
click at [150, 163] on div "If a patient writes a user review and it includes his/her information, and the …" at bounding box center [210, 193] width 121 height 79
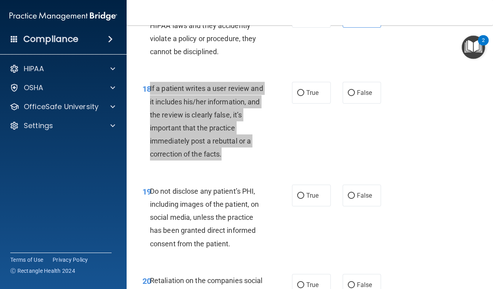
scroll to position [1649, 0]
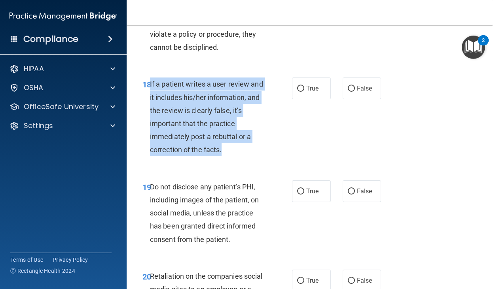
click at [173, 85] on span "If a patient writes a user review and it includes his/her information, and the …" at bounding box center [206, 117] width 113 height 74
drag, startPoint x: 230, startPoint y: 151, endPoint x: 151, endPoint y: 84, distance: 104.0
click at [151, 84] on div "If a patient writes a user review and it includes his/her information, and the …" at bounding box center [210, 116] width 121 height 79
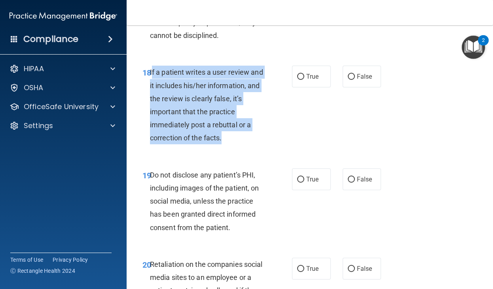
scroll to position [1657, 0]
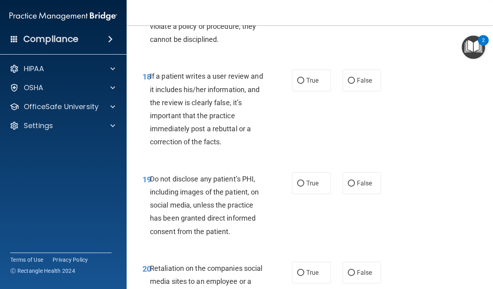
click at [183, 185] on div "Do not disclose any patient’s PHI, including images of the patient, on social m…" at bounding box center [210, 205] width 121 height 66
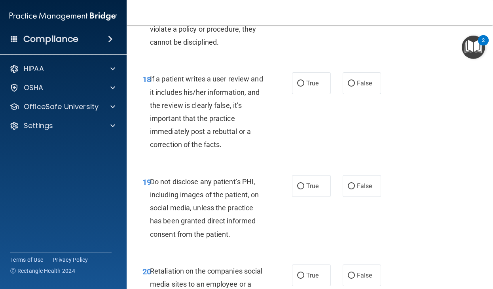
scroll to position [1653, 0]
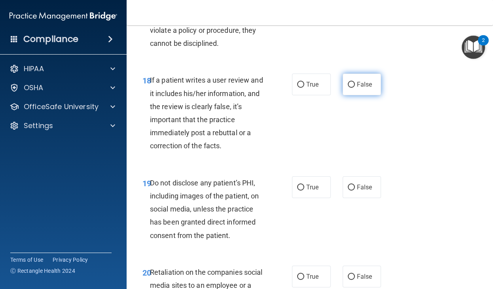
click at [359, 91] on label "False" at bounding box center [361, 85] width 39 height 22
click at [355, 88] on input "False" at bounding box center [350, 85] width 7 height 6
radio input "true"
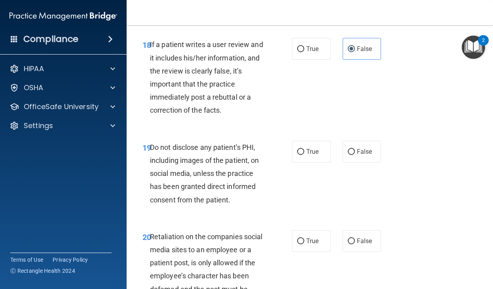
scroll to position [1689, 0]
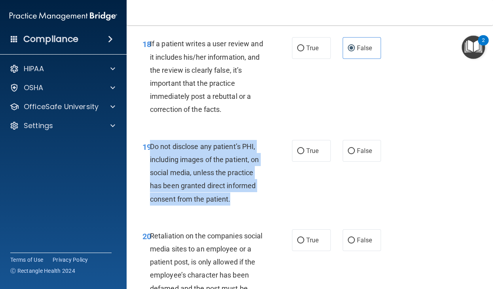
drag, startPoint x: 242, startPoint y: 197, endPoint x: 151, endPoint y: 147, distance: 103.4
click at [151, 147] on div "Do not disclose any patient’s PHI, including images of the patient, on social m…" at bounding box center [210, 173] width 121 height 66
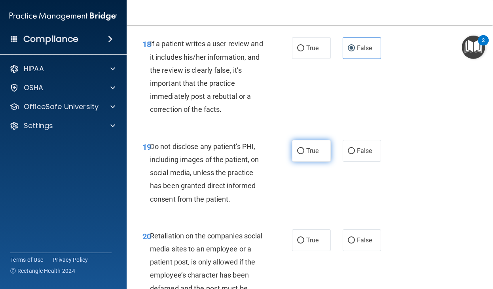
click at [314, 147] on span "True" at bounding box center [312, 151] width 12 height 8
click at [304, 148] on input "True" at bounding box center [300, 151] width 7 height 6
radio input "true"
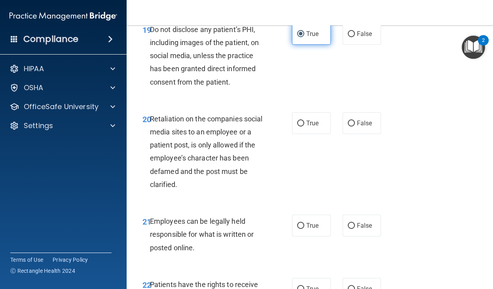
scroll to position [1806, 0]
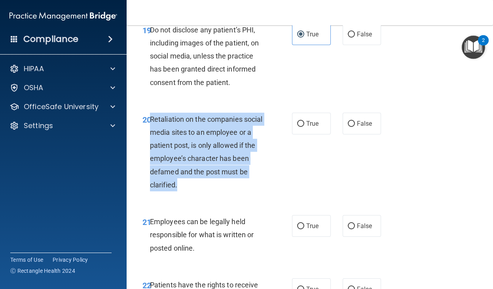
drag, startPoint x: 182, startPoint y: 181, endPoint x: 151, endPoint y: 114, distance: 74.5
click at [151, 114] on div "Retaliation on the companies social media sites to an employee or a patient pos…" at bounding box center [210, 152] width 121 height 79
click at [354, 125] on input "False" at bounding box center [350, 124] width 7 height 6
radio input "true"
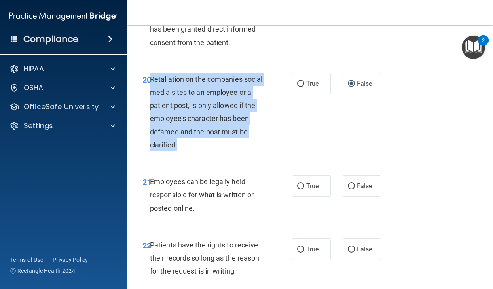
scroll to position [1848, 0]
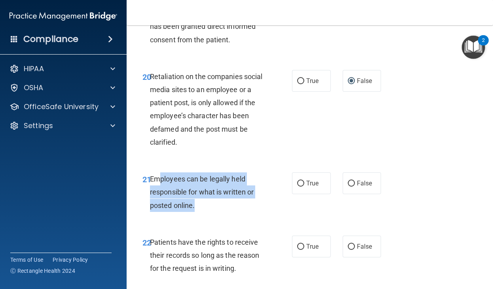
drag, startPoint x: 196, startPoint y: 206, endPoint x: 158, endPoint y: 183, distance: 44.3
click at [158, 183] on div "Employees can be legally held responsible for what is written or posted online." at bounding box center [210, 192] width 121 height 40
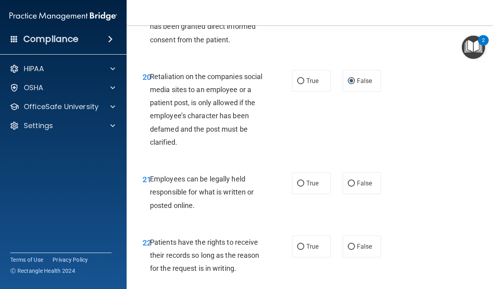
click at [335, 185] on div "True False" at bounding box center [338, 183] width 92 height 22
click at [318, 184] on span "True" at bounding box center [312, 183] width 12 height 8
click at [304, 184] on input "True" at bounding box center [300, 184] width 7 height 6
radio input "true"
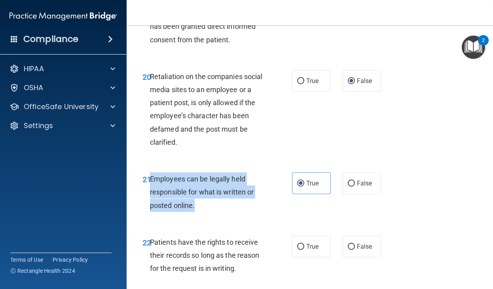
drag, startPoint x: 202, startPoint y: 202, endPoint x: 151, endPoint y: 177, distance: 56.2
click at [151, 177] on div "Employees can be legally held responsible for what is written or posted online." at bounding box center [210, 192] width 121 height 40
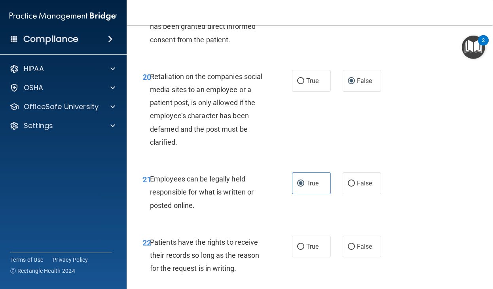
click at [243, 223] on div "21 Employees can be legally held responsible for what is written or posted onli…" at bounding box center [309, 193] width 346 height 63
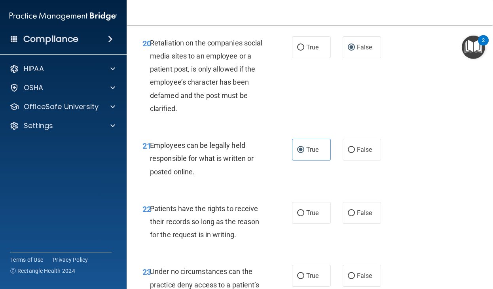
scroll to position [1883, 0]
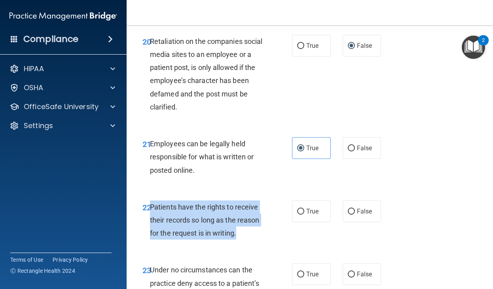
drag, startPoint x: 240, startPoint y: 237, endPoint x: 150, endPoint y: 209, distance: 94.3
click at [150, 209] on div "Patients have the rights to receive their records so long as the reason for the…" at bounding box center [210, 220] width 121 height 40
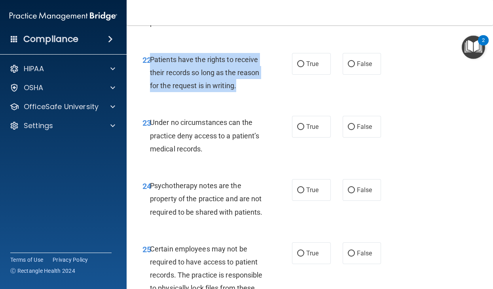
scroll to position [2030, 0]
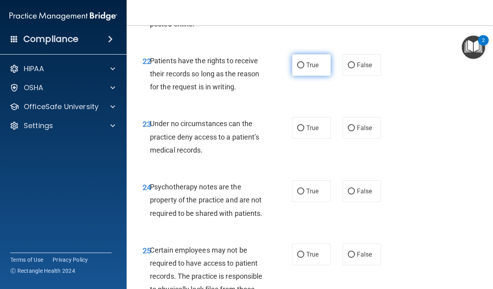
click at [292, 70] on label "True" at bounding box center [311, 65] width 39 height 22
click at [297, 68] on input "True" at bounding box center [300, 65] width 7 height 6
radio input "true"
click at [292, 69] on label "True" at bounding box center [311, 65] width 39 height 22
click at [297, 68] on input "True" at bounding box center [300, 65] width 7 height 6
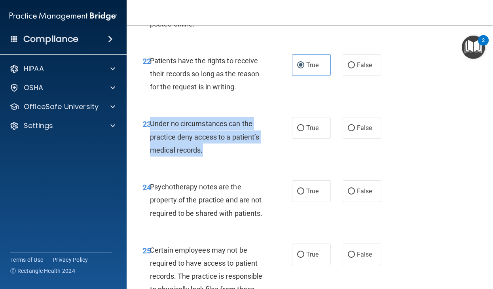
drag, startPoint x: 202, startPoint y: 148, endPoint x: 150, endPoint y: 124, distance: 57.5
click at [150, 124] on span "Under no circumstances can the practice deny access to a patient’s medical reco…" at bounding box center [204, 136] width 109 height 34
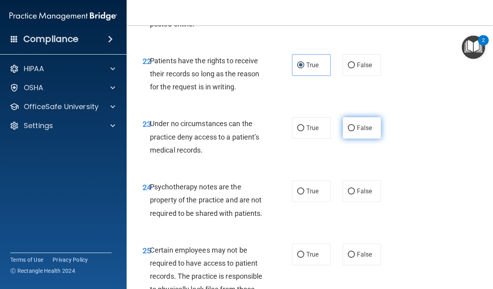
click at [364, 130] on span "False" at bounding box center [364, 128] width 15 height 8
click at [355, 130] on input "False" at bounding box center [350, 128] width 7 height 6
radio input "true"
click at [262, 219] on div "Psychotherapy notes are the property of the practice and are not required to be…" at bounding box center [210, 200] width 121 height 40
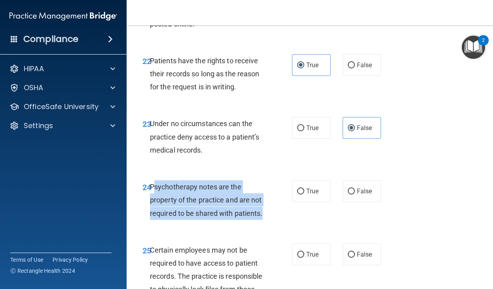
drag, startPoint x: 266, startPoint y: 214, endPoint x: 154, endPoint y: 189, distance: 114.2
click at [154, 189] on div "Psychotherapy notes are the property of the practice and are not required to be…" at bounding box center [210, 200] width 121 height 40
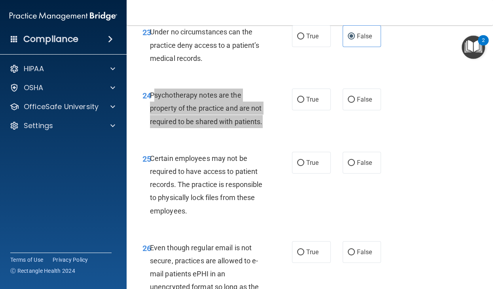
scroll to position [2122, 0]
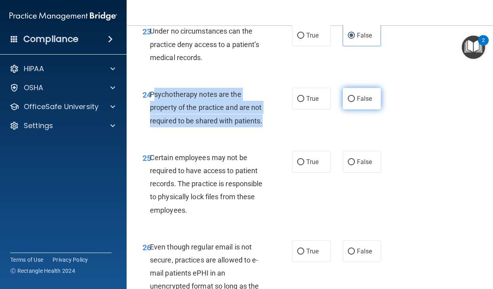
click at [347, 99] on input "False" at bounding box center [350, 99] width 7 height 6
radio input "true"
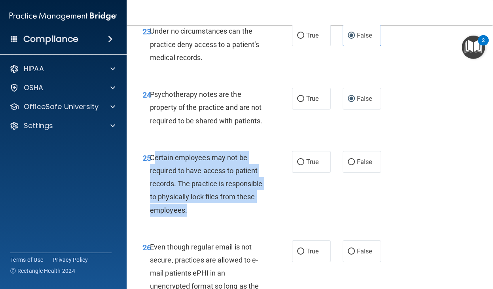
drag, startPoint x: 190, startPoint y: 212, endPoint x: 155, endPoint y: 160, distance: 62.1
click at [155, 160] on div "Certain employees may not be required to have access to patient records. The pr…" at bounding box center [210, 184] width 121 height 66
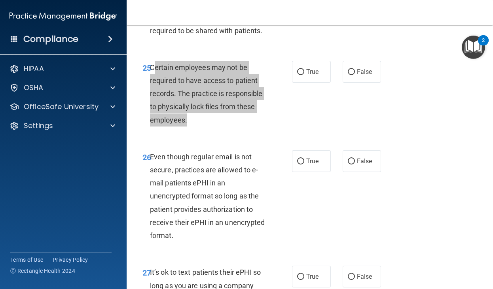
scroll to position [2223, 0]
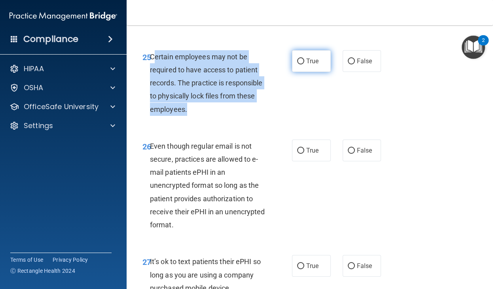
click at [301, 62] on input "True" at bounding box center [300, 62] width 7 height 6
radio input "true"
click at [301, 62] on input "True" at bounding box center [300, 62] width 7 height 6
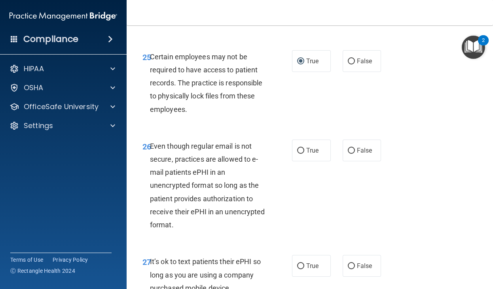
click at [265, 137] on div "26 Even though regular email is not secure, practices are allowed to e-mail pat…" at bounding box center [309, 188] width 346 height 116
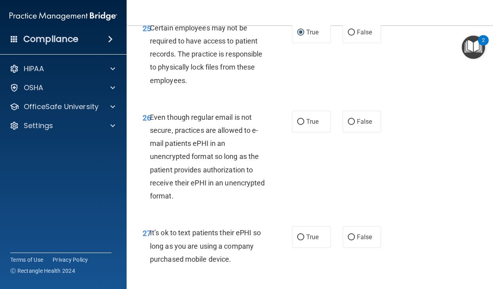
scroll to position [2266, 0]
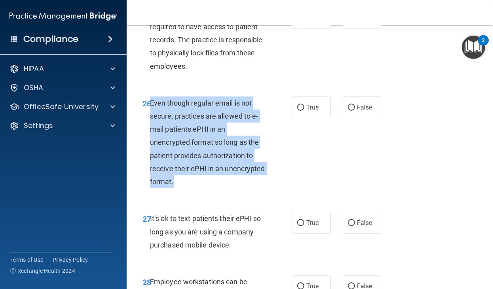
drag, startPoint x: 175, startPoint y: 184, endPoint x: 151, endPoint y: 102, distance: 85.2
click at [151, 102] on div "Even though regular email is not secure, practices are allowed to e-mail patien…" at bounding box center [210, 142] width 121 height 92
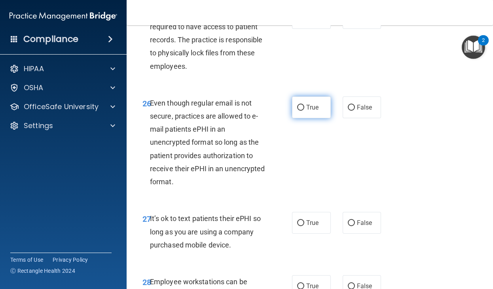
click at [308, 106] on span "True" at bounding box center [312, 108] width 12 height 8
click at [304, 106] on input "True" at bounding box center [300, 108] width 7 height 6
radio input "true"
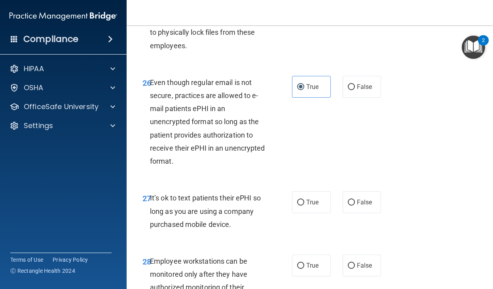
drag, startPoint x: 237, startPoint y: 228, endPoint x: 153, endPoint y: 196, distance: 89.4
click at [153, 196] on div "It’s ok to text patients their ePHI so long as you are using a company purchase…" at bounding box center [210, 211] width 121 height 40
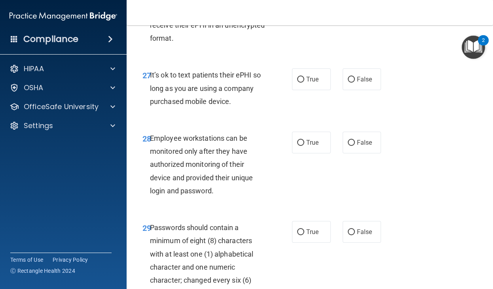
scroll to position [2410, 0]
click at [374, 75] on label "False" at bounding box center [361, 79] width 39 height 22
click at [355, 76] on input "False" at bounding box center [350, 79] width 7 height 6
radio input "true"
click at [355, 83] on label "False" at bounding box center [361, 79] width 39 height 22
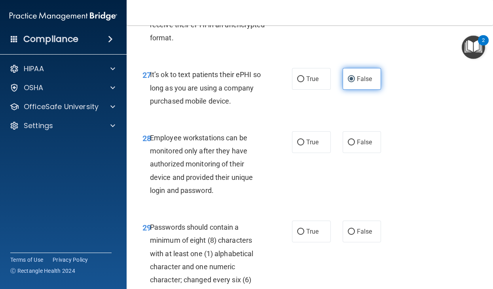
click at [355, 82] on input "False" at bounding box center [350, 79] width 7 height 6
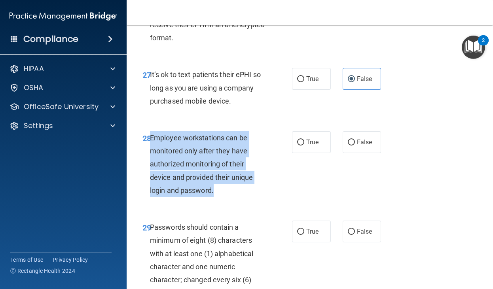
drag, startPoint x: 214, startPoint y: 186, endPoint x: 150, endPoint y: 138, distance: 80.4
click at [150, 138] on div "Employee workstations can be monitored only after they have authorized monitori…" at bounding box center [210, 164] width 121 height 66
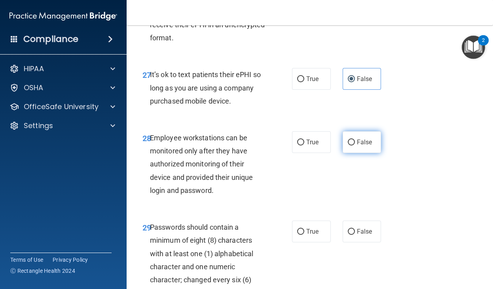
click at [363, 141] on span "False" at bounding box center [364, 142] width 15 height 8
click at [355, 141] on input "False" at bounding box center [350, 143] width 7 height 6
radio input "true"
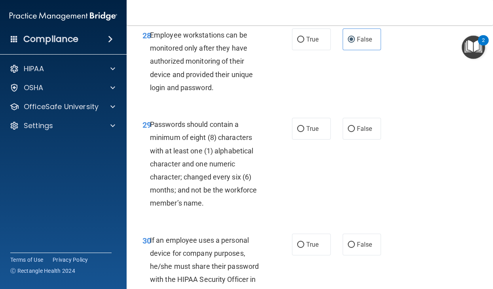
scroll to position [2527, 0]
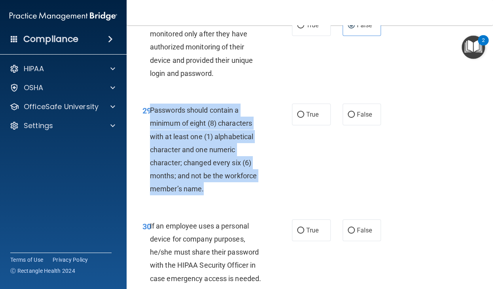
drag, startPoint x: 207, startPoint y: 186, endPoint x: 152, endPoint y: 112, distance: 92.0
click at [152, 112] on div "Passwords should contain a minimum of eight (8) characters with at least one (1…" at bounding box center [210, 150] width 121 height 92
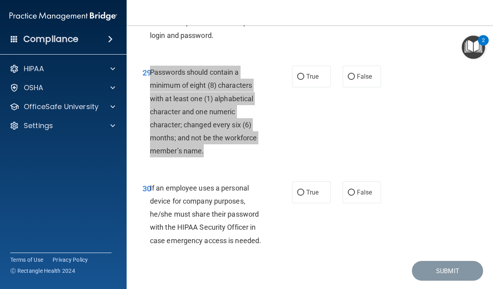
scroll to position [2565, 0]
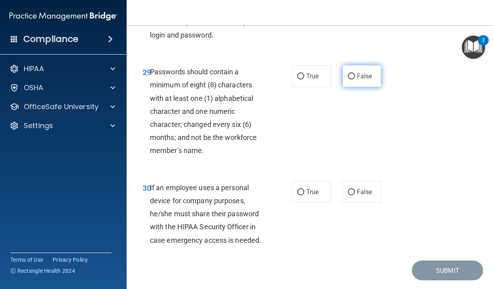
click at [363, 76] on span "False" at bounding box center [364, 76] width 15 height 8
click at [355, 76] on input "False" at bounding box center [350, 77] width 7 height 6
radio input "true"
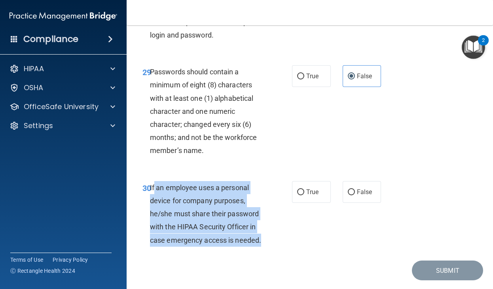
drag, startPoint x: 264, startPoint y: 245, endPoint x: 153, endPoint y: 183, distance: 126.5
click at [153, 183] on div "If an employee uses a personal device for company purposes, he/she must share t…" at bounding box center [210, 214] width 121 height 66
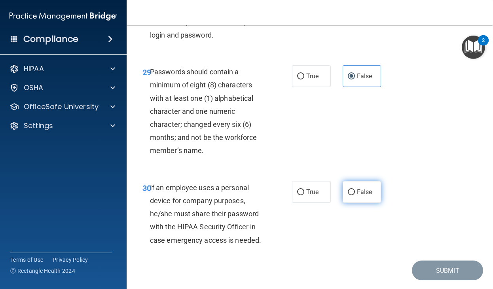
click at [364, 189] on span "False" at bounding box center [364, 192] width 15 height 8
click at [355, 189] on input "False" at bounding box center [350, 192] width 7 height 6
radio input "true"
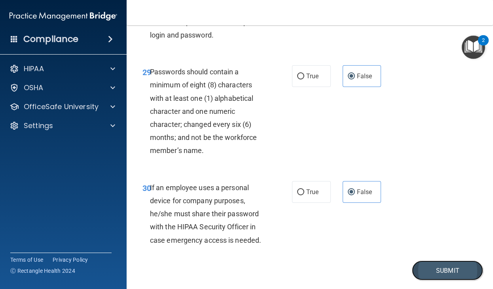
click at [434, 267] on button "Submit" at bounding box center [446, 270] width 71 height 20
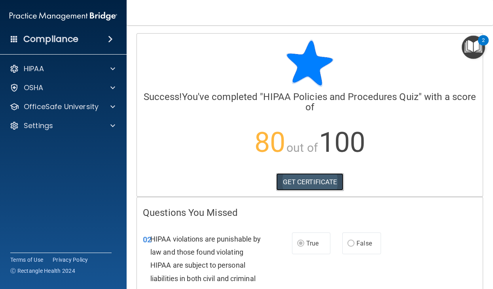
click at [318, 183] on link "GET CERTIFICATE" at bounding box center [310, 181] width 68 height 17
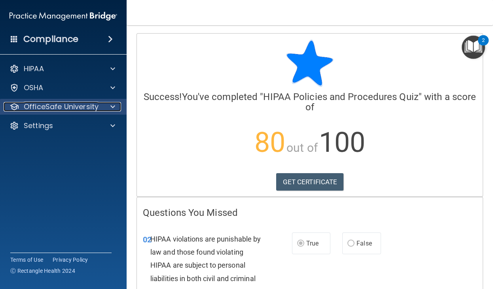
click at [111, 107] on span at bounding box center [112, 106] width 5 height 9
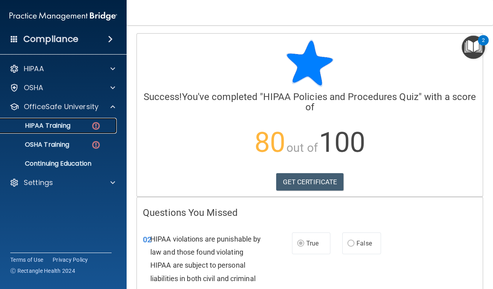
click at [85, 126] on div "HIPAA Training" at bounding box center [59, 126] width 108 height 8
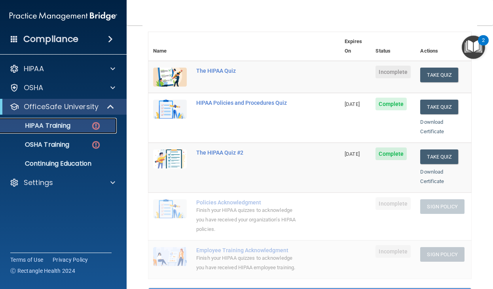
scroll to position [89, 0]
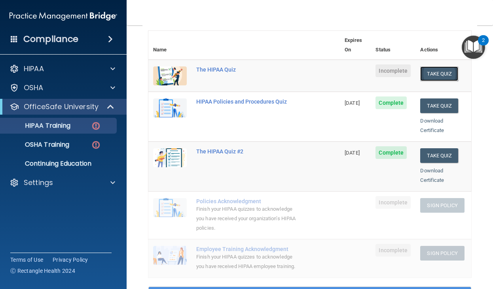
click at [438, 68] on button "Take Quiz" at bounding box center [439, 73] width 38 height 15
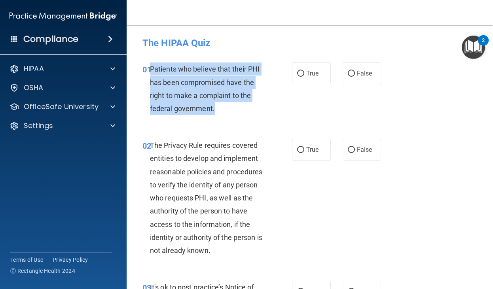
drag, startPoint x: 222, startPoint y: 110, endPoint x: 150, endPoint y: 66, distance: 84.6
click at [150, 66] on div "Patients who believe that their PHI has been compromised have the right to make…" at bounding box center [210, 88] width 121 height 53
click at [306, 74] on span "True" at bounding box center [312, 74] width 12 height 8
click at [304, 74] on input "True" at bounding box center [300, 74] width 7 height 6
radio input "true"
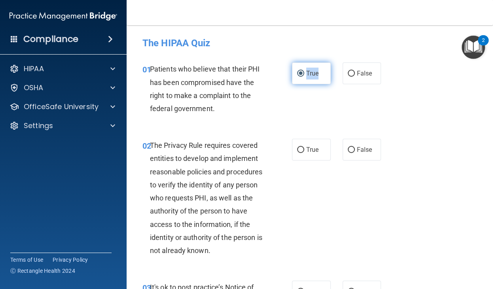
click at [306, 74] on span "True" at bounding box center [312, 74] width 12 height 8
click at [304, 74] on input "True" at bounding box center [300, 74] width 7 height 6
click at [234, 244] on div "The Privacy Rule requires covered entities to develop and implement reasonable …" at bounding box center [210, 198] width 121 height 118
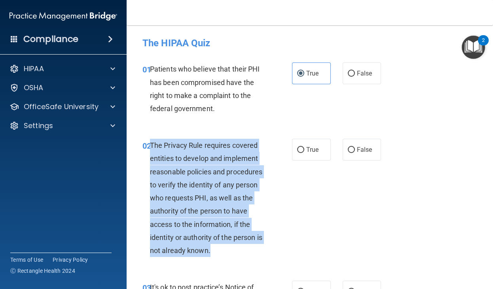
drag, startPoint x: 225, startPoint y: 255, endPoint x: 150, endPoint y: 148, distance: 130.6
click at [150, 148] on div "The Privacy Rule requires covered entities to develop and implement reasonable …" at bounding box center [210, 198] width 121 height 118
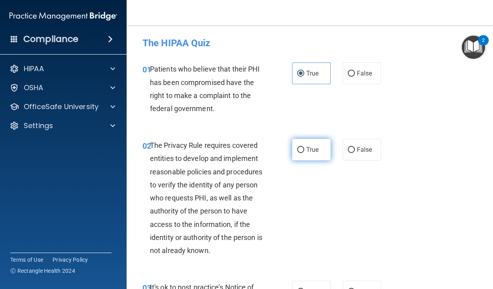
click at [313, 151] on span "True" at bounding box center [312, 150] width 12 height 8
click at [304, 151] on input "True" at bounding box center [300, 150] width 7 height 6
radio input "true"
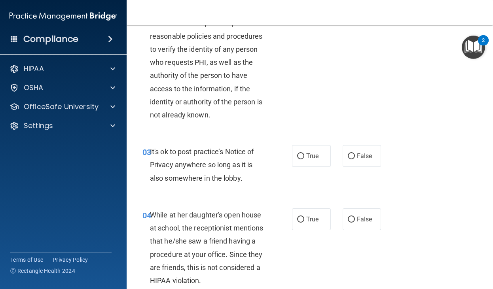
scroll to position [146, 0]
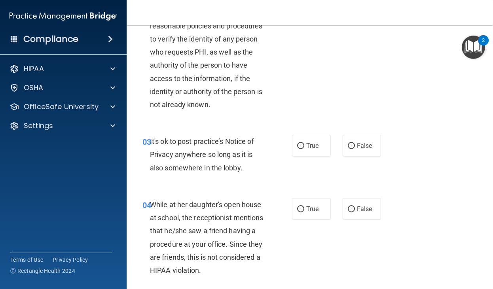
click at [240, 162] on div "It's ok to post practice’s Notice of Privacy anywhere so long as it is also som…" at bounding box center [210, 155] width 121 height 40
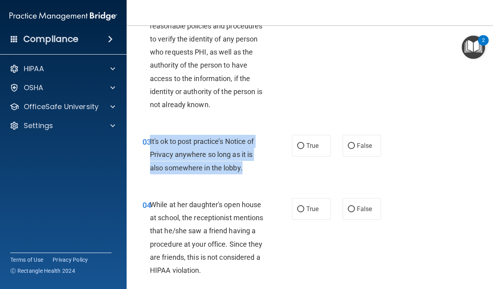
drag, startPoint x: 247, startPoint y: 168, endPoint x: 151, endPoint y: 139, distance: 100.8
click at [151, 139] on div "It's ok to post practice’s Notice of Privacy anywhere so long as it is also som…" at bounding box center [210, 155] width 121 height 40
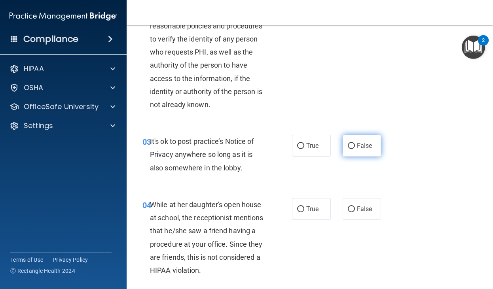
click at [369, 151] on label "False" at bounding box center [361, 146] width 39 height 22
click at [355, 149] on input "False" at bounding box center [350, 146] width 7 height 6
radio input "true"
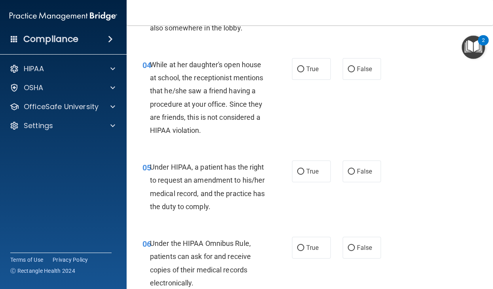
scroll to position [299, 0]
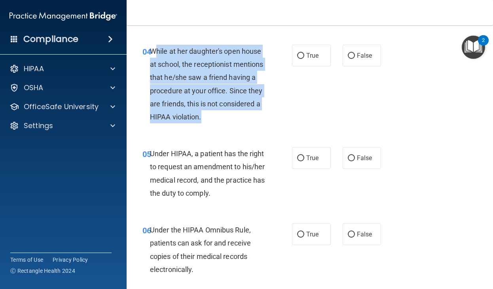
drag, startPoint x: 155, startPoint y: 49, endPoint x: 209, endPoint y: 114, distance: 84.5
click at [209, 114] on div "While at her daughter's open house at school, the receptionist mentions that he…" at bounding box center [210, 84] width 121 height 79
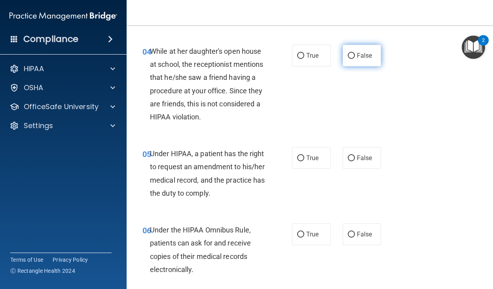
click at [357, 50] on label "False" at bounding box center [361, 56] width 39 height 22
click at [355, 53] on input "False" at bounding box center [350, 56] width 7 height 6
radio input "true"
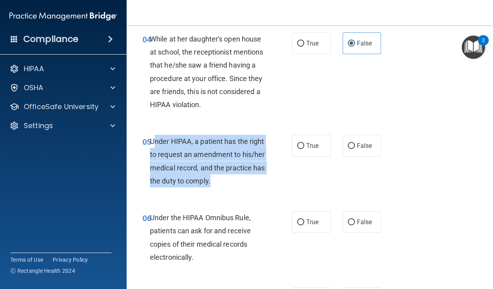
drag, startPoint x: 229, startPoint y: 184, endPoint x: 153, endPoint y: 142, distance: 86.7
click at [153, 142] on div "Under HIPAA, a patient has the right to request an amendment to his/her medical…" at bounding box center [210, 161] width 121 height 53
click at [353, 145] on input "False" at bounding box center [350, 146] width 7 height 6
radio input "true"
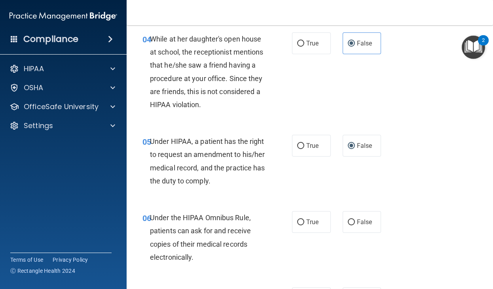
click at [202, 210] on div "06 Under the HIPAA Omnibus Rule, patients can ask for and receive copies of the…" at bounding box center [309, 239] width 346 height 76
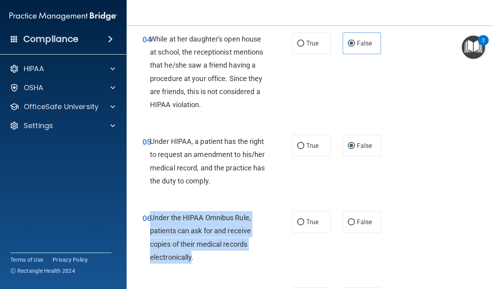
drag, startPoint x: 192, startPoint y: 263, endPoint x: 151, endPoint y: 217, distance: 61.9
click at [151, 217] on div "Under the HIPAA Omnibus Rule, patients can ask for and receive copies of their …" at bounding box center [210, 237] width 121 height 53
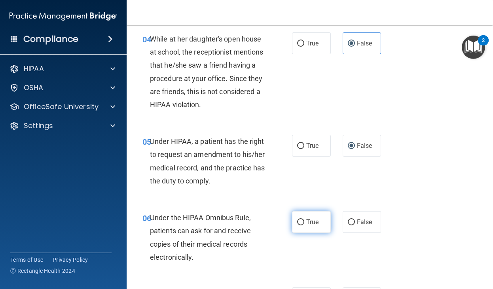
click at [307, 219] on span "True" at bounding box center [312, 222] width 12 height 8
click at [304, 219] on input "True" at bounding box center [300, 222] width 7 height 6
radio input "true"
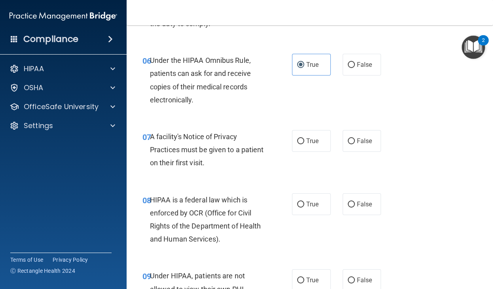
scroll to position [470, 0]
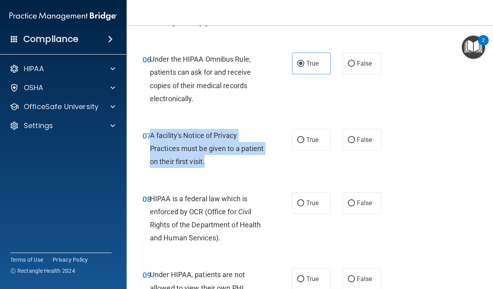
drag, startPoint x: 209, startPoint y: 161, endPoint x: 151, endPoint y: 140, distance: 61.4
click at [151, 140] on div "A facility's Notice of Privacy Practices must be given to a patient on their fi…" at bounding box center [210, 149] width 121 height 40
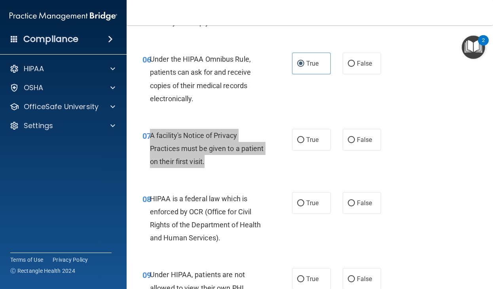
scroll to position [489, 0]
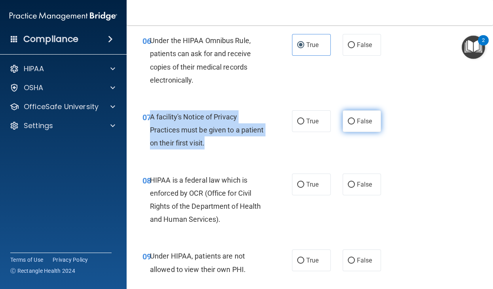
click at [351, 122] on input "False" at bounding box center [350, 122] width 7 height 6
radio input "true"
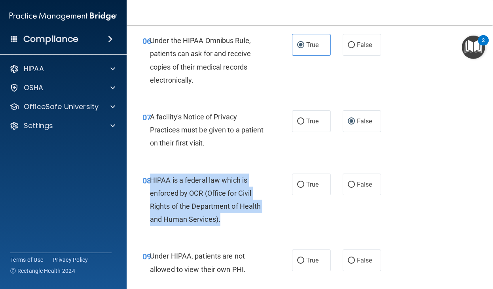
drag, startPoint x: 223, startPoint y: 217, endPoint x: 152, endPoint y: 175, distance: 82.8
click at [152, 175] on div "HIPAA is a federal law which is enforced by OCR (Office for Civil Rights of the…" at bounding box center [210, 200] width 121 height 53
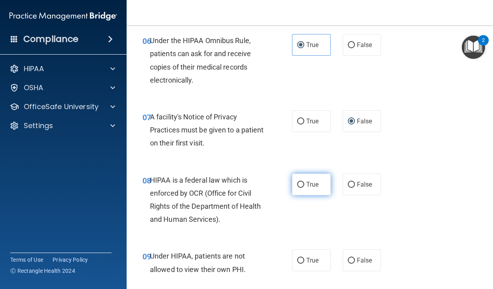
click at [311, 188] on label "True" at bounding box center [311, 185] width 39 height 22
click at [304, 188] on input "True" at bounding box center [300, 185] width 7 height 6
radio input "true"
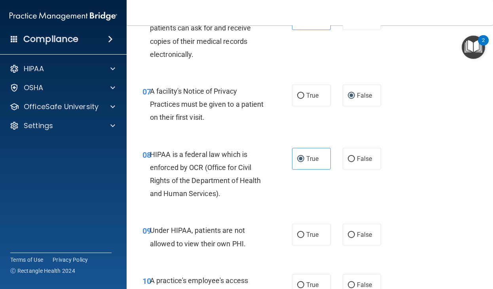
scroll to position [535, 0]
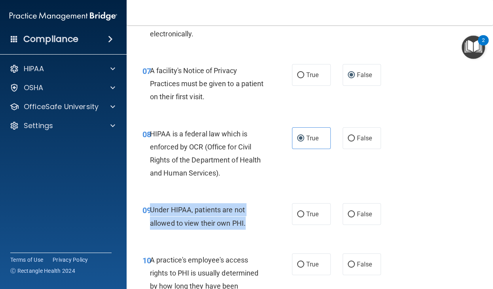
drag, startPoint x: 247, startPoint y: 225, endPoint x: 151, endPoint y: 211, distance: 97.3
click at [151, 211] on div "Under HIPAA, patients are not allowed to view their own PHI." at bounding box center [210, 216] width 121 height 26
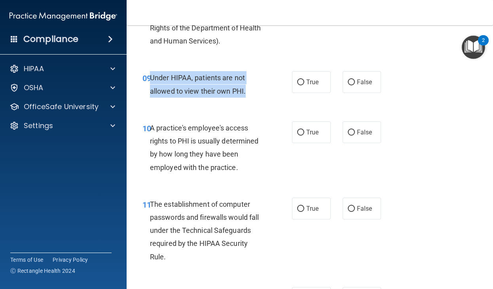
scroll to position [666, 0]
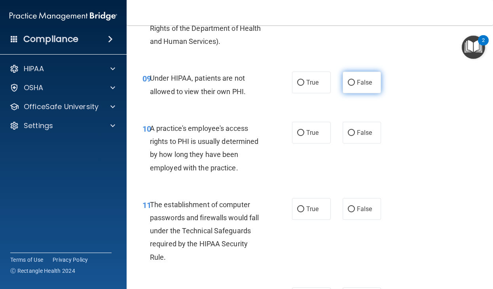
click at [357, 81] on span "False" at bounding box center [364, 83] width 15 height 8
click at [355, 81] on input "False" at bounding box center [350, 83] width 7 height 6
radio input "true"
click at [250, 170] on div "A practice's employee's access rights to PHI is usually determined by how long …" at bounding box center [210, 148] width 121 height 53
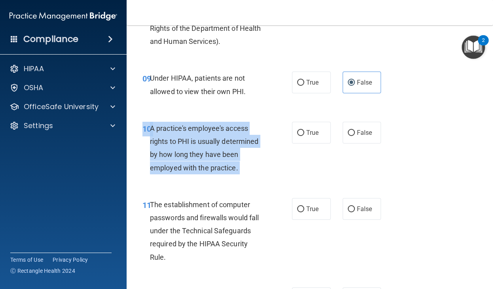
drag, startPoint x: 250, startPoint y: 170, endPoint x: 146, endPoint y: 134, distance: 110.3
click at [146, 134] on div "10 A practice's employee's access rights to PHI is usually determined by how lo…" at bounding box center [216, 150] width 173 height 57
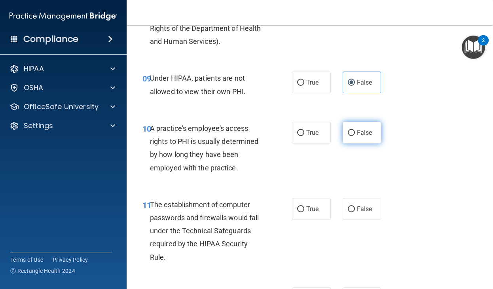
click at [359, 132] on span "False" at bounding box center [364, 133] width 15 height 8
click at [355, 132] on input "False" at bounding box center [350, 133] width 7 height 6
radio input "true"
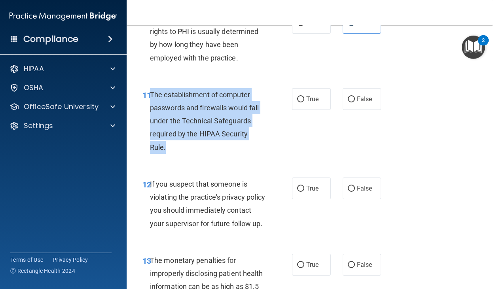
drag, startPoint x: 266, startPoint y: 132, endPoint x: 149, endPoint y: 90, distance: 124.5
click at [150, 90] on div "The establishment of computer passwords and firewalls would fall under the Tech…" at bounding box center [210, 121] width 121 height 66
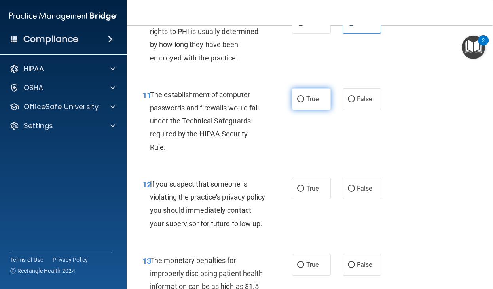
click at [307, 101] on span "True" at bounding box center [312, 99] width 12 height 8
click at [304, 101] on input "True" at bounding box center [300, 99] width 7 height 6
radio input "true"
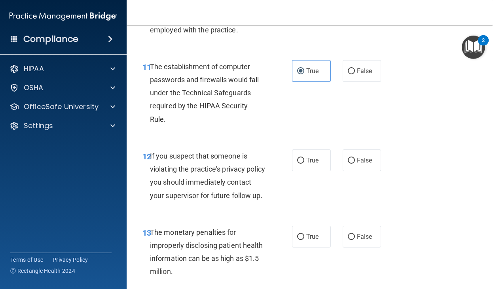
scroll to position [810, 0]
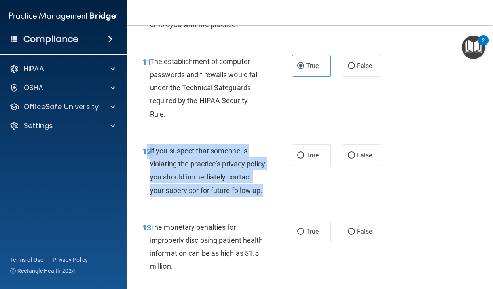
drag, startPoint x: 198, startPoint y: 189, endPoint x: 149, endPoint y: 140, distance: 69.6
click at [149, 144] on div "12 If you suspect that someone is violating the practice's privacy policy you s…" at bounding box center [216, 172] width 173 height 57
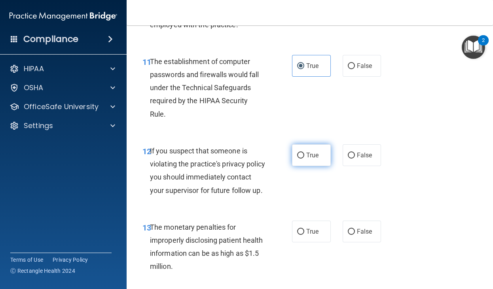
click at [308, 151] on span "True" at bounding box center [312, 155] width 12 height 8
click at [304, 153] on input "True" at bounding box center [300, 156] width 7 height 6
radio input "true"
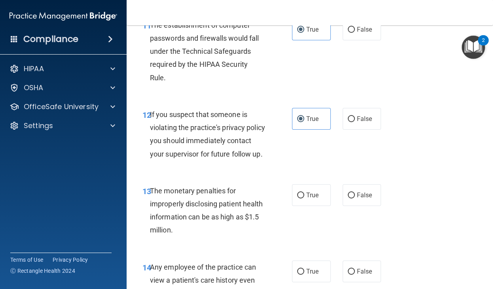
scroll to position [847, 0]
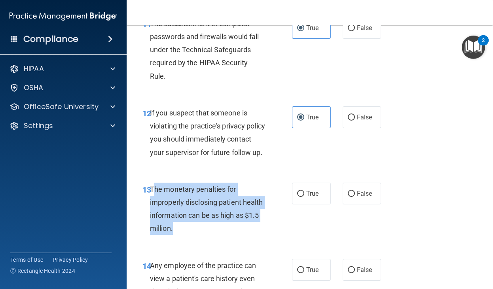
drag, startPoint x: 185, startPoint y: 223, endPoint x: 153, endPoint y: 190, distance: 45.6
click at [153, 190] on div "The monetary penalties for improperly disclosing patient health information can…" at bounding box center [210, 209] width 121 height 53
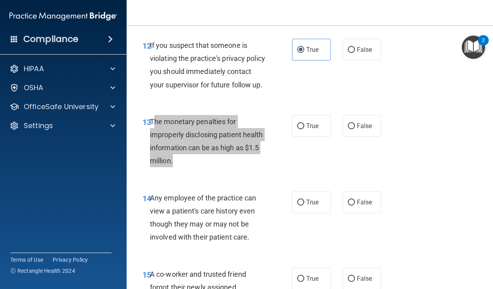
scroll to position [917, 0]
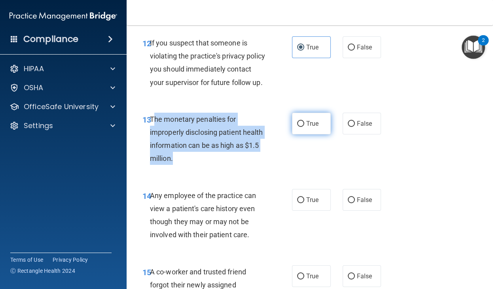
click at [302, 121] on input "True" at bounding box center [300, 124] width 7 height 6
radio input "true"
click at [302, 121] on input "True" at bounding box center [300, 124] width 7 height 6
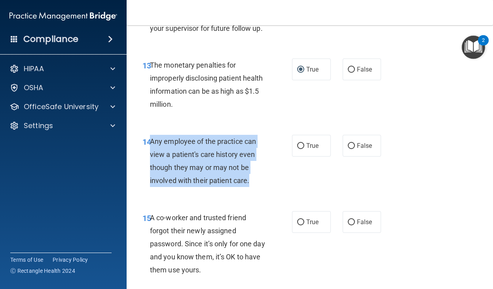
drag, startPoint x: 251, startPoint y: 183, endPoint x: 150, endPoint y: 143, distance: 108.3
click at [150, 143] on div "Any employee of the practice can view a patient's care history even though they…" at bounding box center [210, 161] width 121 height 53
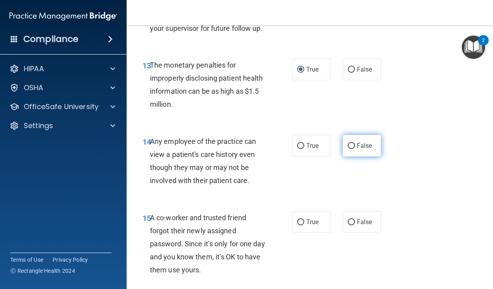
click at [364, 143] on span "False" at bounding box center [364, 146] width 15 height 8
click at [355, 143] on input "False" at bounding box center [350, 146] width 7 height 6
radio input "true"
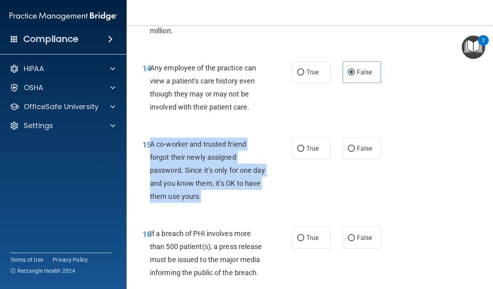
drag, startPoint x: 222, startPoint y: 195, endPoint x: 151, endPoint y: 141, distance: 89.1
click at [151, 141] on div "A co-worker and trusted friend forgot their newly assigned password. Since it’s…" at bounding box center [210, 171] width 121 height 66
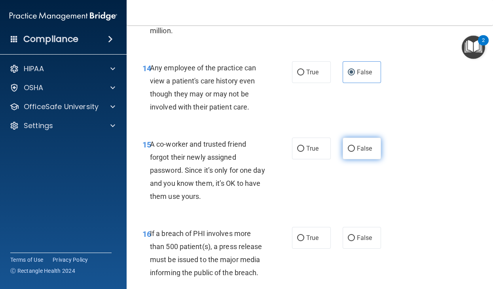
click at [358, 152] on label "False" at bounding box center [361, 149] width 39 height 22
click at [355, 152] on input "False" at bounding box center [350, 149] width 7 height 6
radio input "true"
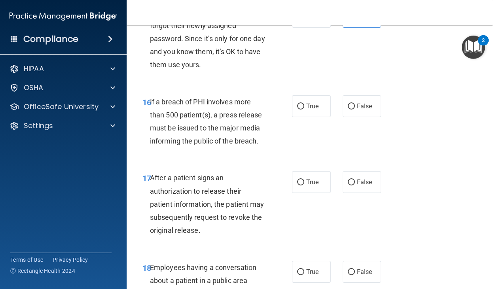
scroll to position [1187, 0]
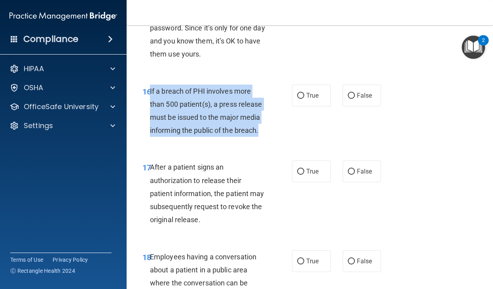
drag, startPoint x: 261, startPoint y: 128, endPoint x: 151, endPoint y: 97, distance: 114.1
click at [151, 97] on div "If a breach of PHI involves more than 500 patient(s), a press release must be i…" at bounding box center [210, 111] width 121 height 53
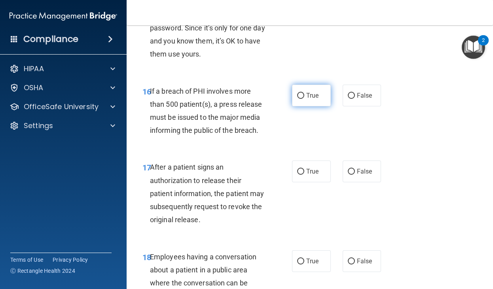
click at [313, 89] on label "True" at bounding box center [311, 96] width 39 height 22
click at [304, 93] on input "True" at bounding box center [300, 96] width 7 height 6
radio input "true"
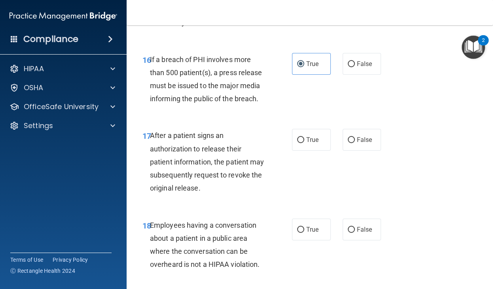
scroll to position [1222, 0]
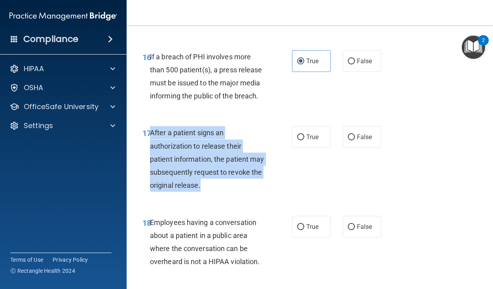
drag, startPoint x: 206, startPoint y: 188, endPoint x: 151, endPoint y: 135, distance: 75.7
click at [151, 135] on div "After a patient signs an authorization to release their patient information, th…" at bounding box center [210, 159] width 121 height 66
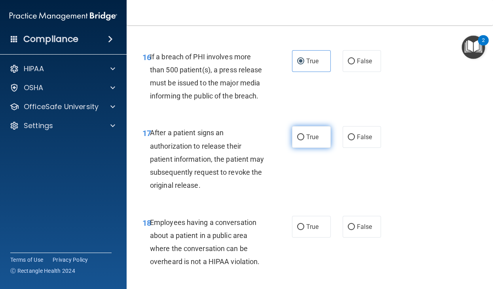
click at [304, 142] on label "True" at bounding box center [311, 137] width 39 height 22
click at [304, 140] on input "True" at bounding box center [300, 137] width 7 height 6
radio input "true"
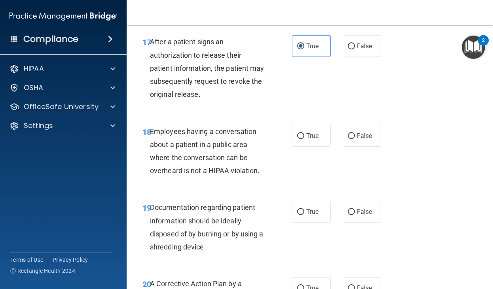
scroll to position [1316, 0]
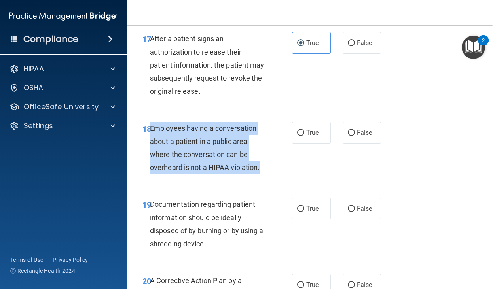
drag, startPoint x: 263, startPoint y: 169, endPoint x: 152, endPoint y: 126, distance: 118.9
click at [152, 126] on div "Employees having a conversation about a patient in a public area where the conv…" at bounding box center [210, 148] width 121 height 53
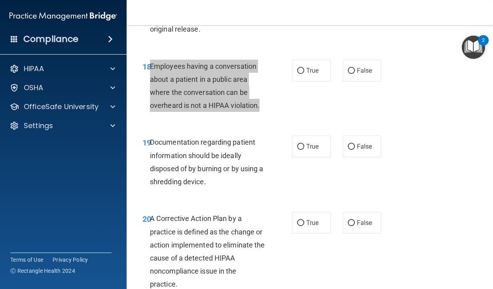
scroll to position [1380, 0]
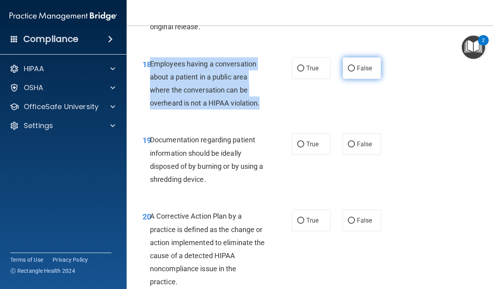
click at [354, 67] on input "False" at bounding box center [350, 69] width 7 height 6
radio input "true"
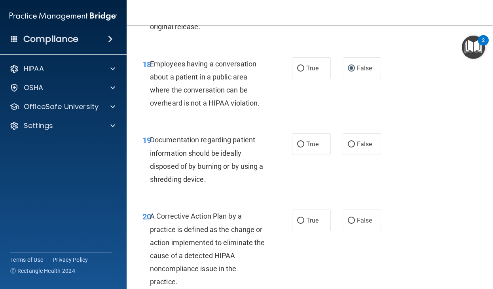
click at [230, 154] on span "Documentation regarding patient information should be ideally disposed of by bu…" at bounding box center [206, 160] width 113 height 48
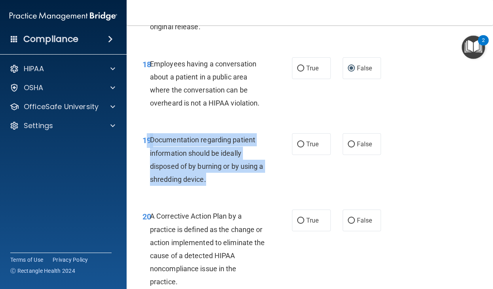
drag, startPoint x: 215, startPoint y: 181, endPoint x: 147, endPoint y: 142, distance: 78.6
click at [147, 142] on div "19 Documentation regarding patient information should be ideally disposed of by…" at bounding box center [216, 161] width 173 height 57
click at [230, 177] on div "Documentation regarding patient information should be ideally disposed of by bu…" at bounding box center [210, 159] width 121 height 53
drag, startPoint x: 229, startPoint y: 177, endPoint x: 160, endPoint y: 142, distance: 77.6
click at [160, 142] on div "Documentation regarding patient information should be ideally disposed of by bu…" at bounding box center [210, 159] width 121 height 53
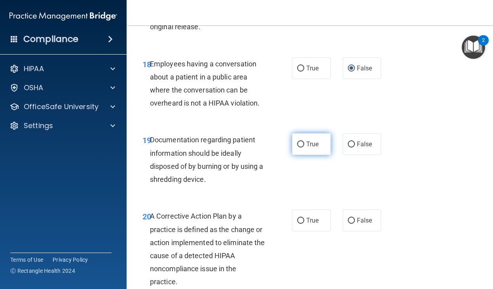
click at [310, 148] on label "True" at bounding box center [311, 144] width 39 height 22
click at [304, 147] on input "True" at bounding box center [300, 145] width 7 height 6
radio input "true"
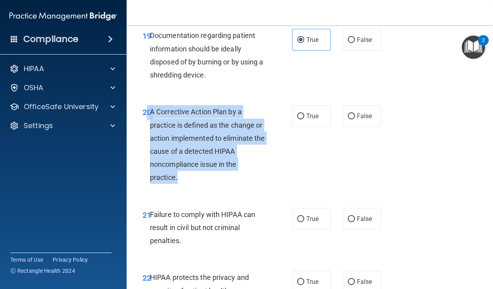
drag, startPoint x: 182, startPoint y: 183, endPoint x: 148, endPoint y: 110, distance: 80.1
click at [148, 110] on div "20 A Corrective Action Plan by a practice is defined as the change or action im…" at bounding box center [216, 146] width 173 height 83
click at [200, 177] on div "A Corrective Action Plan by a practice is defined as the change or action imple…" at bounding box center [210, 144] width 121 height 79
drag, startPoint x: 200, startPoint y: 177, endPoint x: 151, endPoint y: 112, distance: 82.1
click at [151, 112] on div "A Corrective Action Plan by a practice is defined as the change or action imple…" at bounding box center [210, 144] width 121 height 79
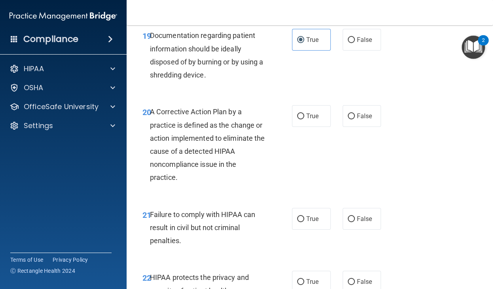
click at [307, 134] on div "20 A Corrective Action Plan by a practice is defined as the change or action im…" at bounding box center [309, 146] width 346 height 102
click at [307, 125] on label "True" at bounding box center [311, 116] width 39 height 22
click at [304, 119] on input "True" at bounding box center [300, 116] width 7 height 6
radio input "true"
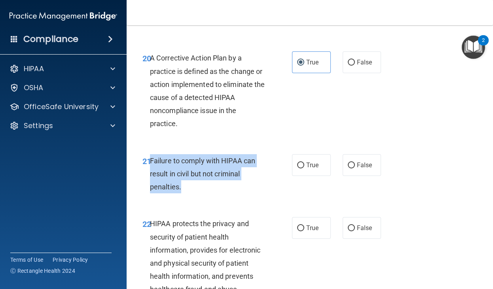
drag, startPoint x: 187, startPoint y: 188, endPoint x: 150, endPoint y: 163, distance: 44.7
click at [150, 163] on div "Failure to comply with HIPAA can result in civil but not criminal penalties." at bounding box center [210, 174] width 121 height 40
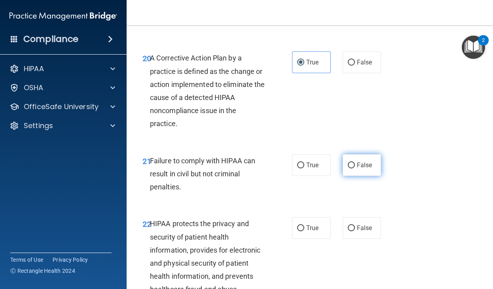
click at [362, 165] on span "False" at bounding box center [364, 165] width 15 height 8
click at [355, 165] on input "False" at bounding box center [350, 165] width 7 height 6
radio input "true"
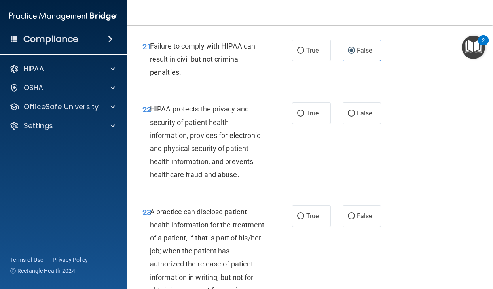
scroll to position [1655, 0]
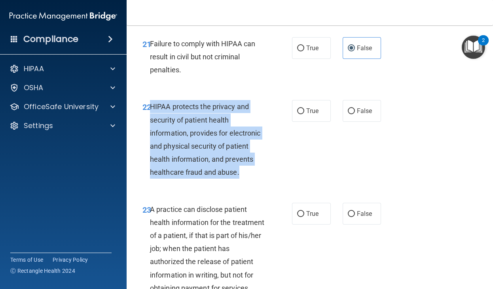
drag, startPoint x: 243, startPoint y: 172, endPoint x: 150, endPoint y: 106, distance: 113.9
click at [150, 106] on div "HIPAA protects the privacy and security of patient health information, provides…" at bounding box center [210, 139] width 121 height 79
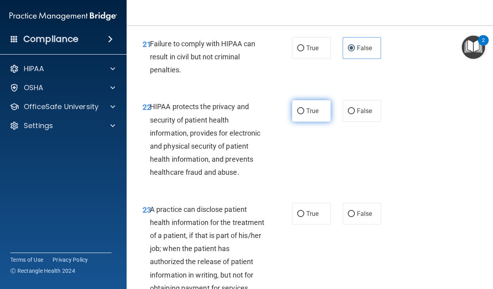
click at [325, 113] on label "True" at bounding box center [311, 111] width 39 height 22
click at [304, 113] on input "True" at bounding box center [300, 111] width 7 height 6
radio input "true"
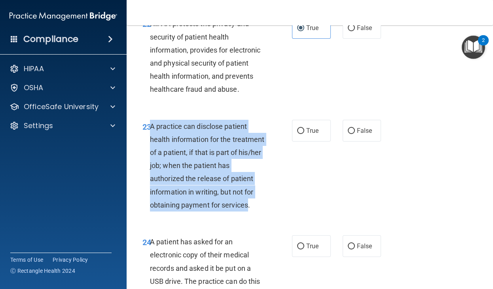
drag, startPoint x: 249, startPoint y: 205, endPoint x: 151, endPoint y: 120, distance: 130.0
click at [151, 120] on div "A practice can disclose patient health information for the treatment of a patie…" at bounding box center [210, 166] width 121 height 92
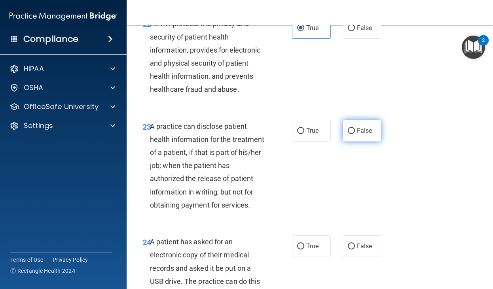
click at [370, 136] on label "False" at bounding box center [361, 131] width 39 height 22
click at [355, 134] on input "False" at bounding box center [350, 131] width 7 height 6
radio input "true"
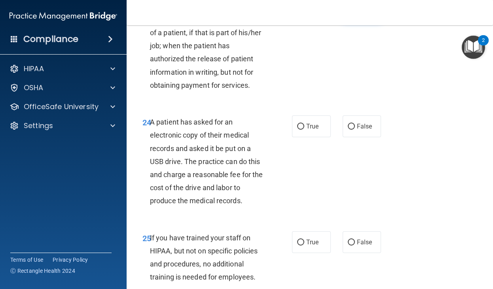
scroll to position [1869, 0]
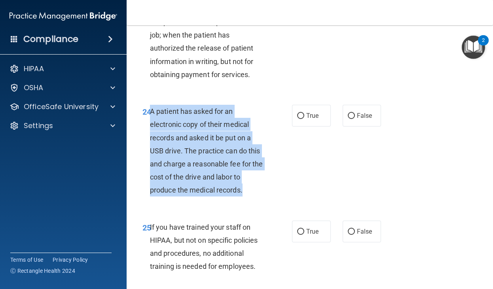
drag, startPoint x: 245, startPoint y: 189, endPoint x: 150, endPoint y: 112, distance: 122.6
click at [150, 112] on div "A patient has asked for an electronic copy of their medical records and asked i…" at bounding box center [210, 151] width 121 height 92
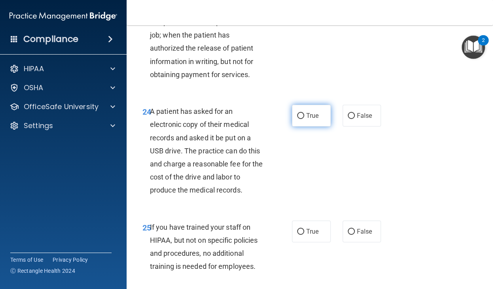
click at [298, 108] on label "True" at bounding box center [311, 116] width 39 height 22
click at [298, 113] on input "True" at bounding box center [300, 116] width 7 height 6
radio input "true"
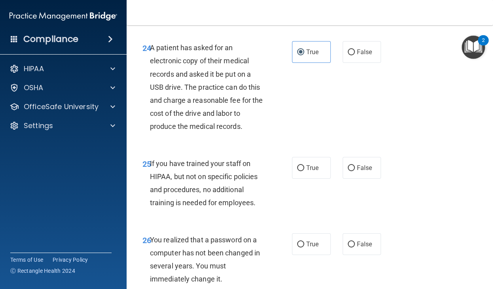
scroll to position [1936, 0]
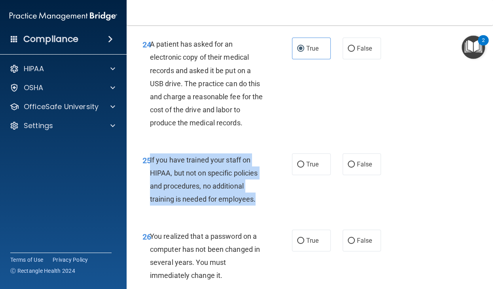
drag, startPoint x: 266, startPoint y: 204, endPoint x: 151, endPoint y: 160, distance: 123.0
click at [151, 160] on div "If you have trained your staff on HIPAA, but not on specific policies and proce…" at bounding box center [210, 179] width 121 height 53
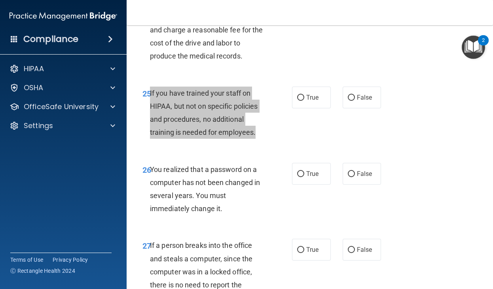
scroll to position [2012, 0]
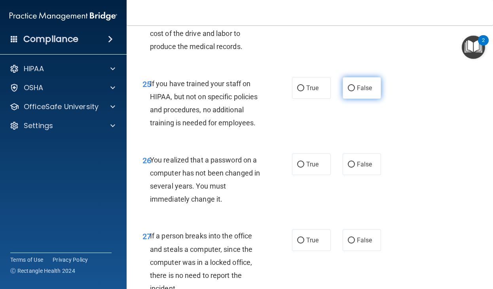
click at [366, 97] on label "False" at bounding box center [361, 88] width 39 height 22
click at [355, 91] on input "False" at bounding box center [350, 88] width 7 height 6
radio input "true"
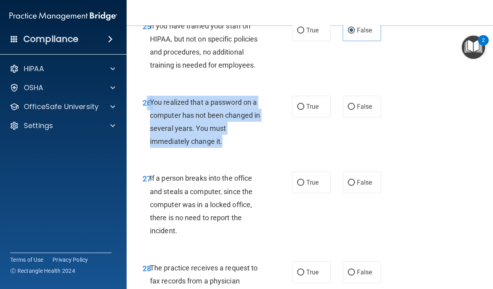
drag, startPoint x: 224, startPoint y: 142, endPoint x: 149, endPoint y: 100, distance: 85.6
click at [149, 100] on div "26 You realized that a password on a computer has not been changed in several y…" at bounding box center [216, 124] width 173 height 57
click at [311, 108] on span "True" at bounding box center [312, 107] width 12 height 8
click at [304, 108] on input "True" at bounding box center [300, 107] width 7 height 6
radio input "true"
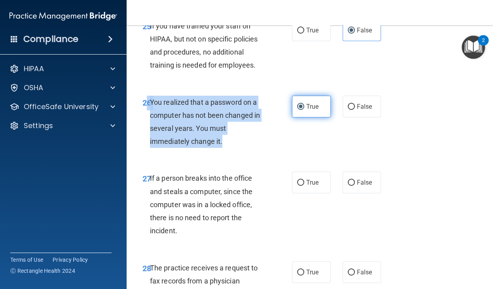
click at [311, 108] on span "True" at bounding box center [312, 107] width 12 height 8
click at [304, 108] on input "True" at bounding box center [300, 107] width 7 height 6
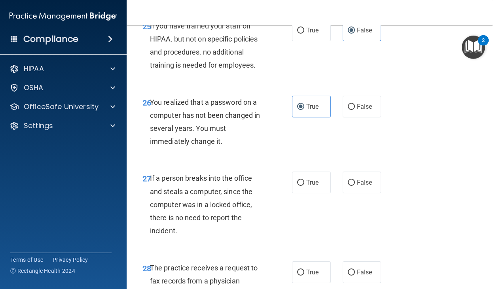
click at [229, 164] on div "27 If a person breaks into the office and steals a computer, since the computer…" at bounding box center [309, 206] width 346 height 89
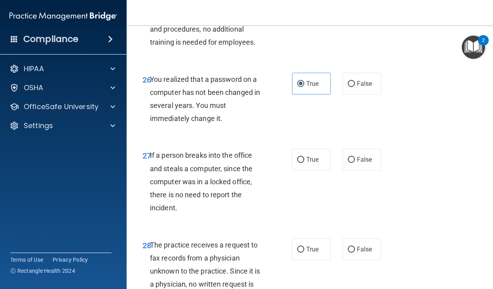
scroll to position [2095, 0]
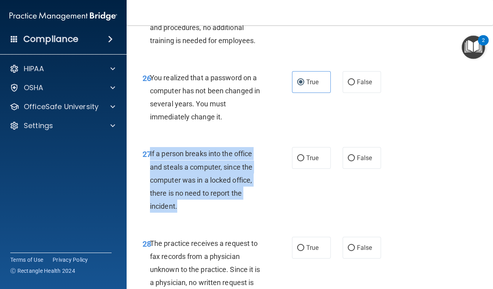
drag, startPoint x: 185, startPoint y: 200, endPoint x: 149, endPoint y: 158, distance: 55.8
click at [150, 158] on div "If a person breaks into the office and steals a computer, since the computer wa…" at bounding box center [210, 180] width 121 height 66
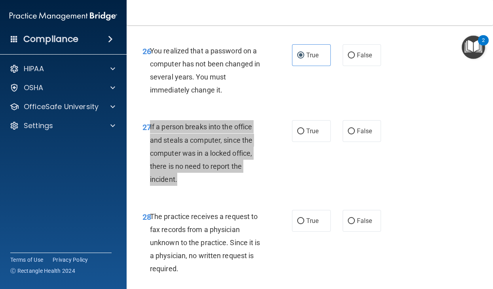
scroll to position [2127, 0]
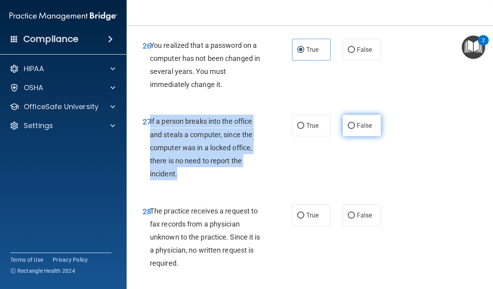
click at [357, 120] on label "False" at bounding box center [361, 126] width 39 height 22
click at [355, 123] on input "False" at bounding box center [350, 126] width 7 height 6
radio input "true"
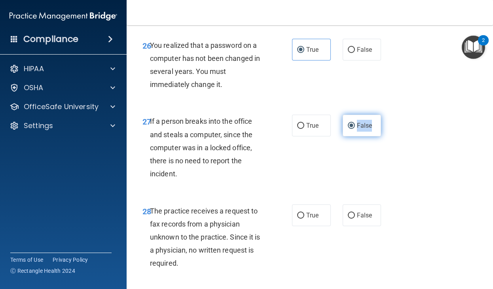
click at [357, 120] on label "False" at bounding box center [361, 126] width 39 height 22
click at [355, 123] on input "False" at bounding box center [350, 126] width 7 height 6
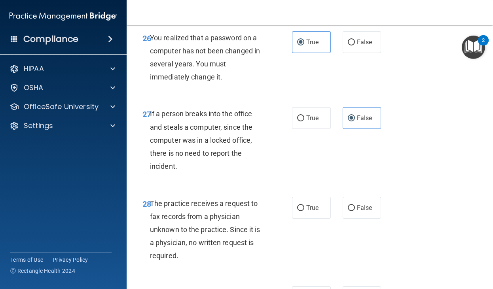
click at [358, 145] on div "27 If a person breaks into the office and steals a computer, since the computer…" at bounding box center [309, 141] width 346 height 89
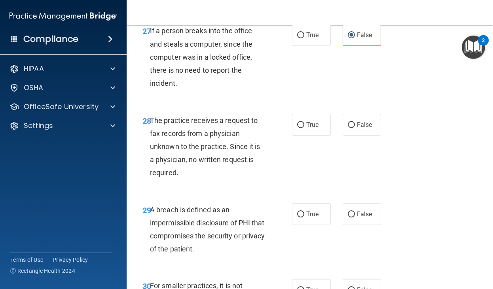
scroll to position [2218, 0]
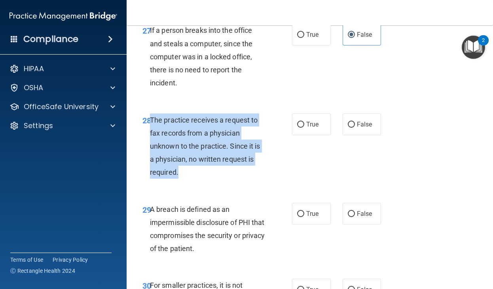
drag, startPoint x: 181, startPoint y: 176, endPoint x: 151, endPoint y: 123, distance: 61.3
click at [151, 123] on div "The practice receives a request to fax records from a physician unknown to the …" at bounding box center [210, 146] width 121 height 66
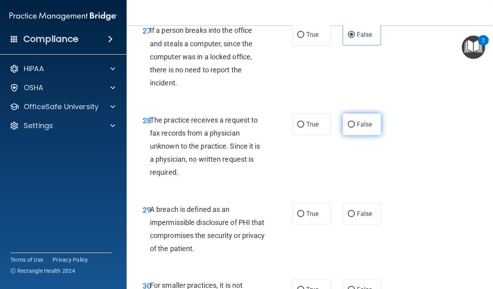
click at [361, 119] on label "False" at bounding box center [361, 124] width 39 height 22
click at [355, 122] on input "False" at bounding box center [350, 125] width 7 height 6
radio input "true"
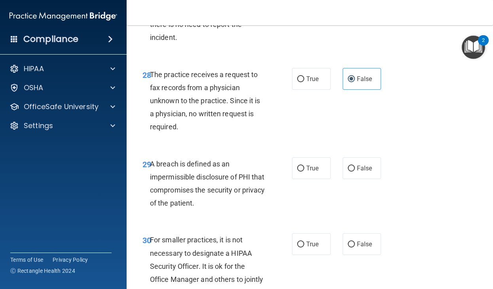
scroll to position [2282, 0]
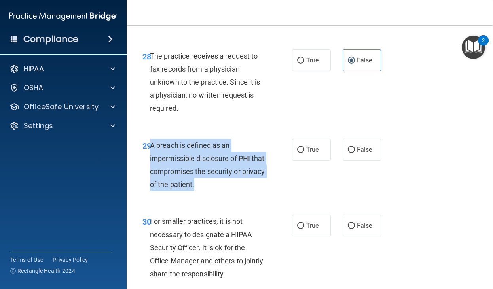
drag, startPoint x: 232, startPoint y: 181, endPoint x: 152, endPoint y: 143, distance: 88.8
click at [152, 143] on div "A breach is defined as an impermissible disclosure of PHI that compromises the …" at bounding box center [210, 165] width 121 height 53
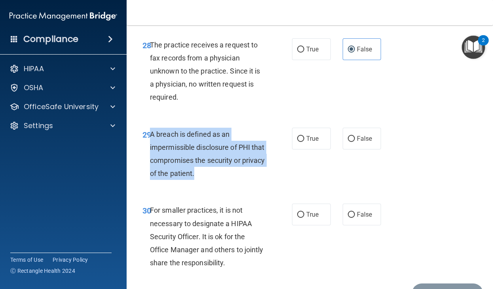
click at [152, 143] on div "A breach is defined as an impermissible disclosure of PHI that compromises the …" at bounding box center [210, 154] width 121 height 53
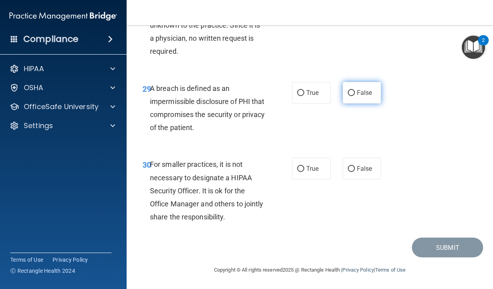
click at [362, 96] on span "False" at bounding box center [364, 93] width 15 height 8
click at [355, 96] on input "False" at bounding box center [350, 93] width 7 height 6
radio input "true"
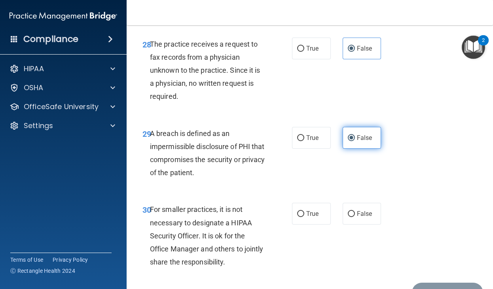
scroll to position [2306, 0]
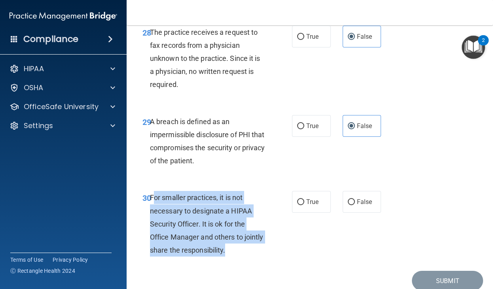
drag, startPoint x: 242, startPoint y: 251, endPoint x: 153, endPoint y: 196, distance: 104.5
click at [153, 196] on div "For smaller practices, it is not necessary to designate a HIPAA Security Office…" at bounding box center [210, 224] width 121 height 66
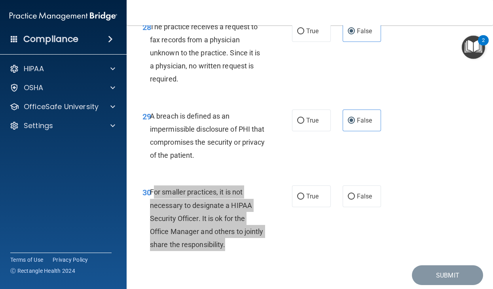
scroll to position [2339, 0]
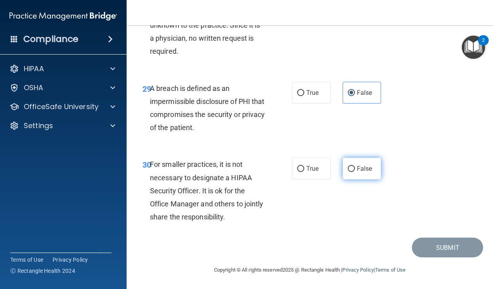
click at [363, 172] on label "False" at bounding box center [361, 169] width 39 height 22
click at [355, 172] on input "False" at bounding box center [350, 169] width 7 height 6
radio input "true"
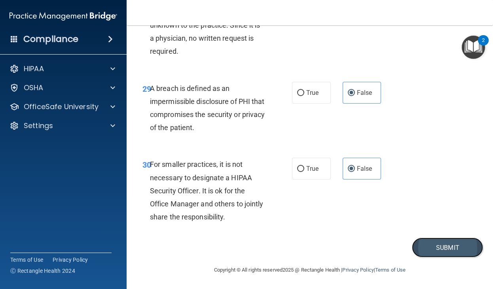
click at [442, 248] on button "Submit" at bounding box center [446, 248] width 71 height 20
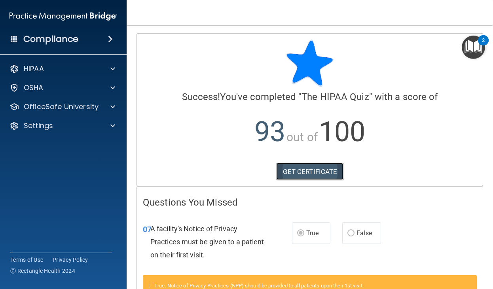
click at [297, 166] on link "GET CERTIFICATE" at bounding box center [310, 171] width 68 height 17
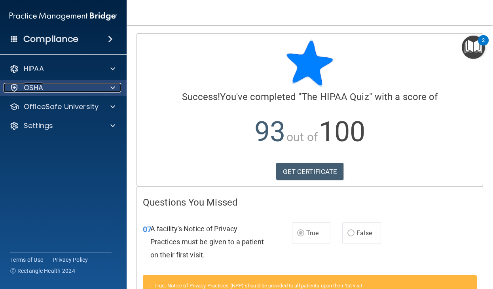
click at [108, 86] on div at bounding box center [112, 87] width 20 height 9
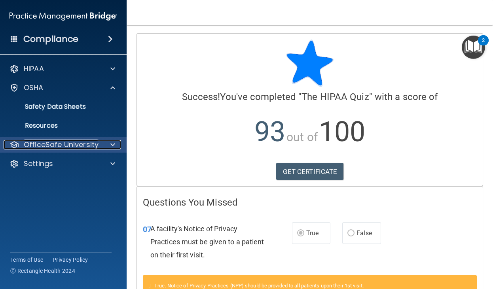
click at [110, 147] on span at bounding box center [112, 144] width 5 height 9
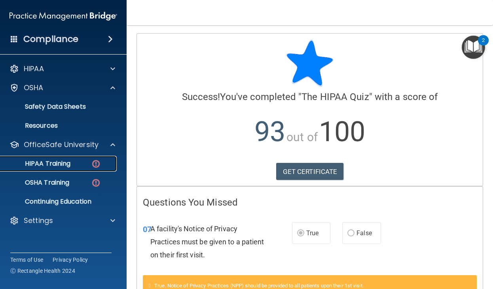
click at [82, 164] on div "HIPAA Training" at bounding box center [59, 164] width 108 height 8
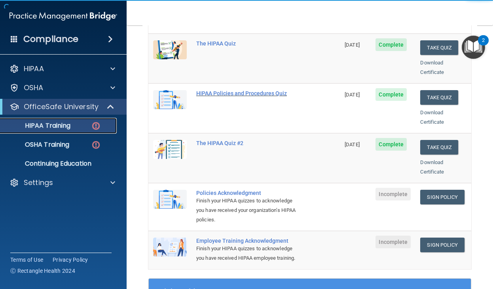
scroll to position [132, 0]
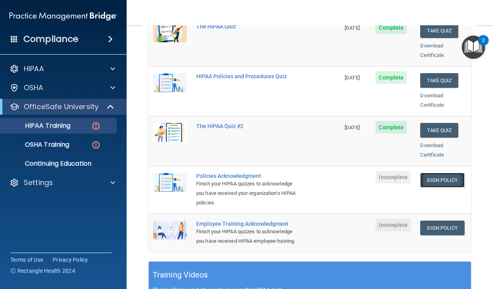
click at [451, 173] on link "Sign Policy" at bounding box center [442, 180] width 44 height 15
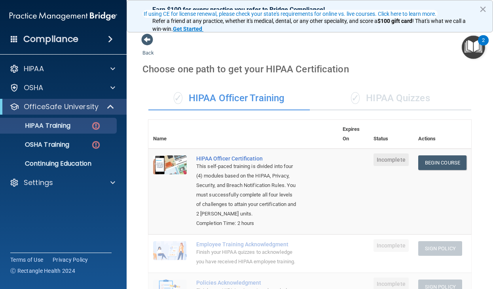
scroll to position [66, 0]
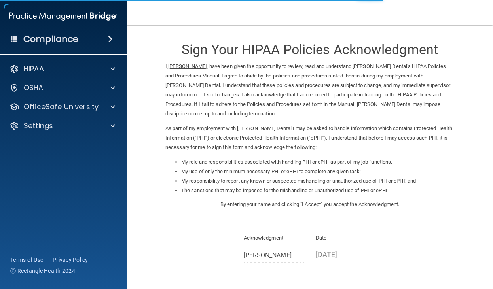
scroll to position [73, 0]
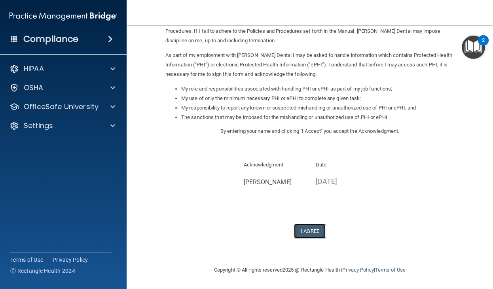
click at [317, 230] on button "I Agree" at bounding box center [310, 231] width 32 height 15
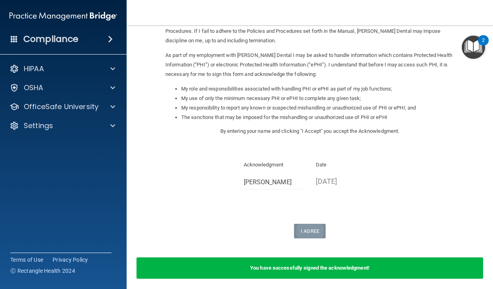
scroll to position [0, 0]
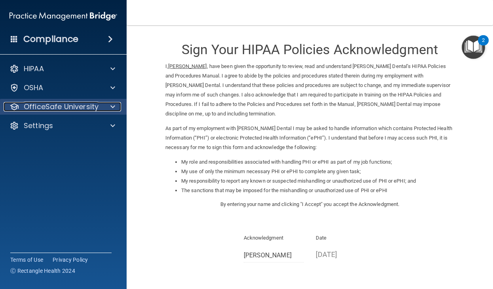
click at [102, 111] on div at bounding box center [112, 106] width 20 height 9
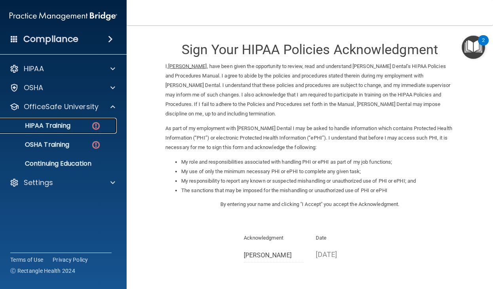
click at [92, 128] on img at bounding box center [96, 126] width 10 height 10
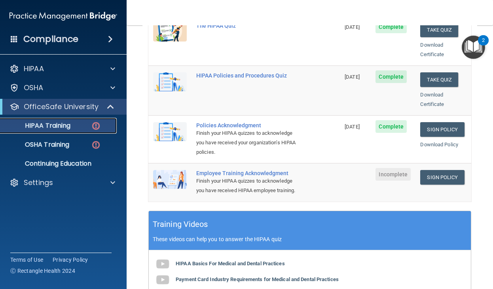
scroll to position [134, 0]
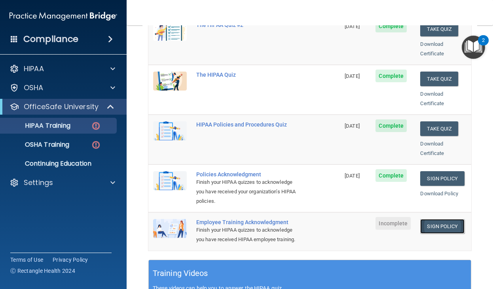
click at [430, 219] on link "Sign Policy" at bounding box center [442, 226] width 44 height 15
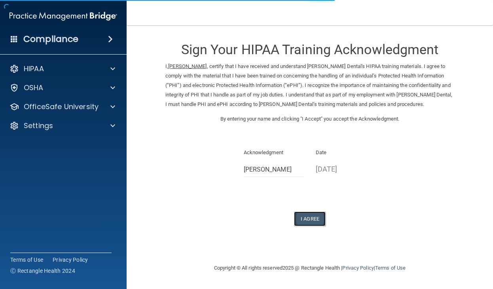
click at [309, 217] on button "I Agree" at bounding box center [310, 218] width 32 height 15
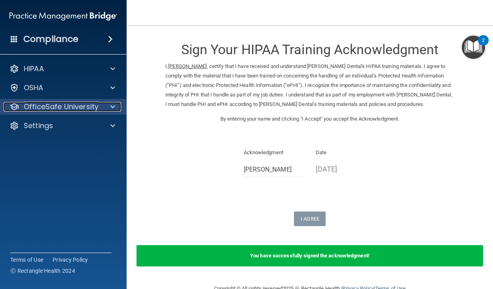
click at [104, 108] on div at bounding box center [112, 106] width 20 height 9
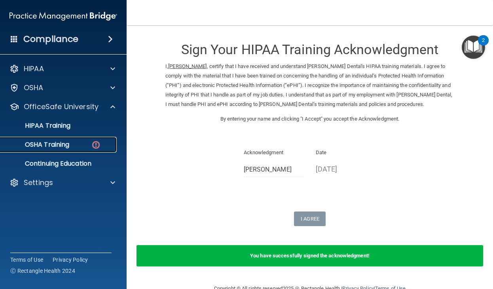
click at [55, 147] on p "OSHA Training" at bounding box center [37, 145] width 64 height 8
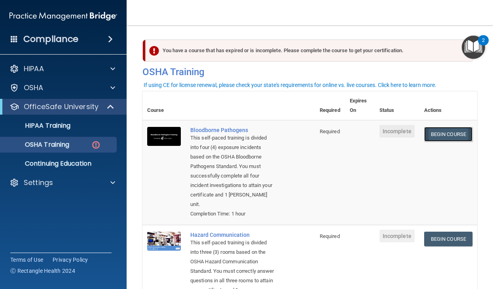
click at [450, 133] on link "Begin Course" at bounding box center [448, 134] width 48 height 15
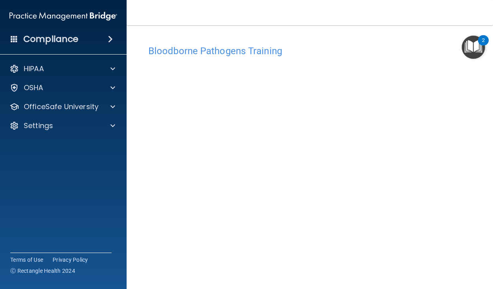
scroll to position [0, 0]
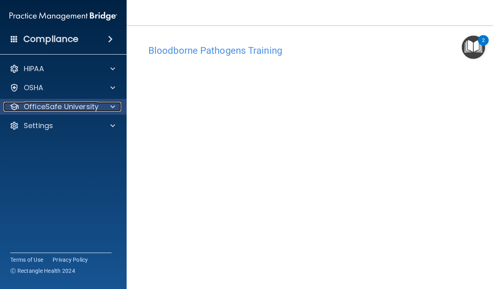
click at [103, 103] on div at bounding box center [112, 106] width 20 height 9
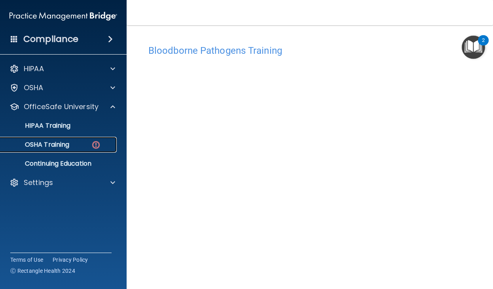
click at [85, 142] on div "OSHA Training" at bounding box center [59, 145] width 108 height 8
